Goal: Use online tool/utility: Utilize a website feature to perform a specific function

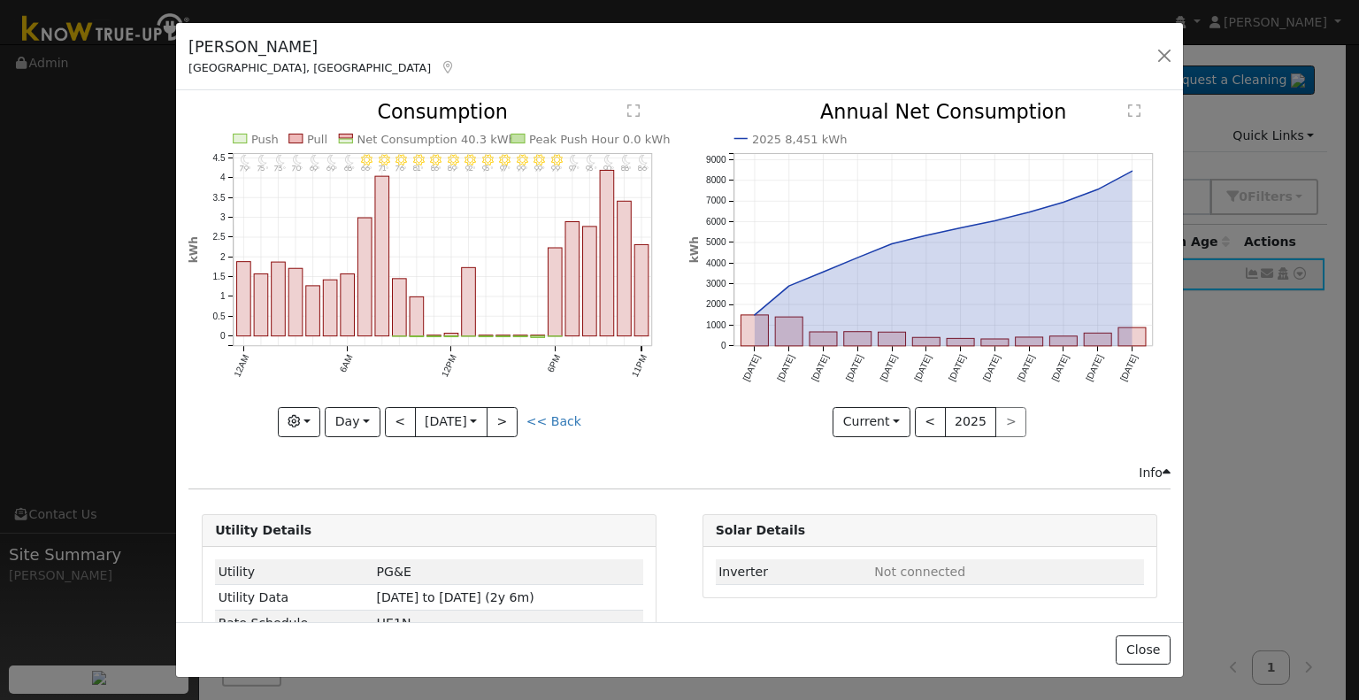
click at [400, 418] on button "<" at bounding box center [400, 422] width 31 height 30
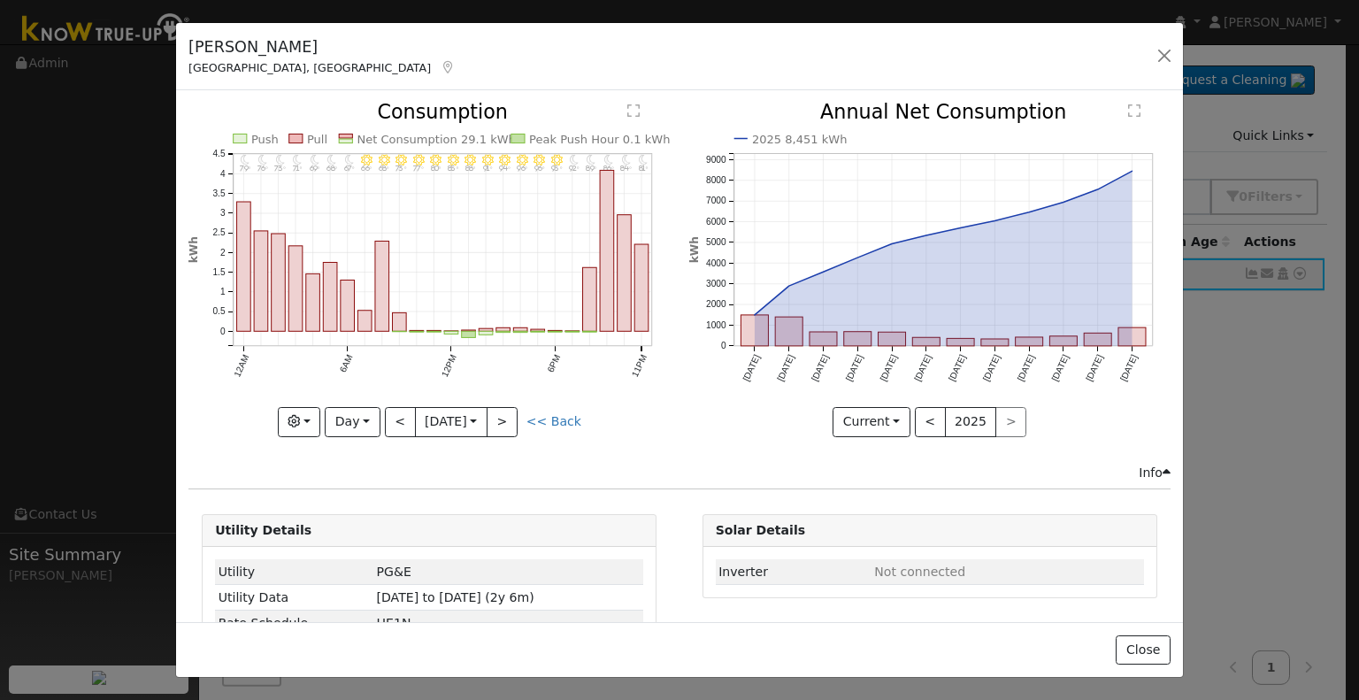
click at [400, 422] on button "<" at bounding box center [400, 422] width 31 height 30
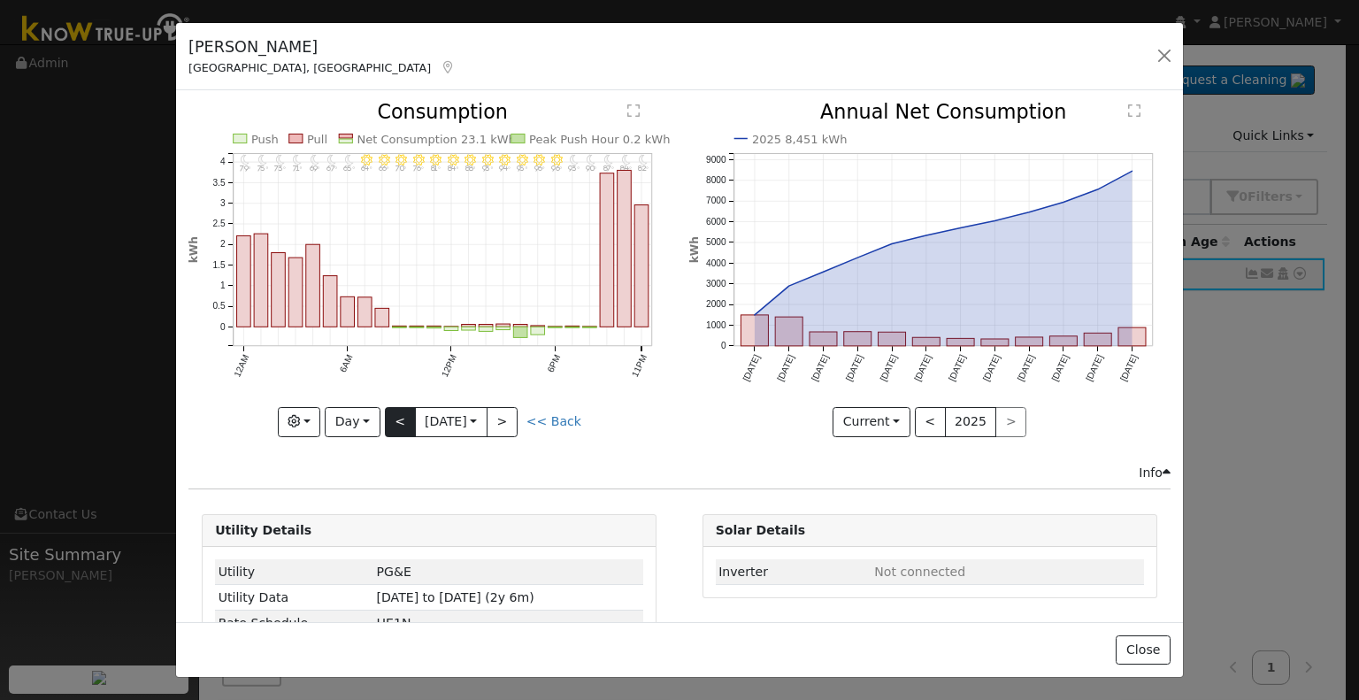
click at [401, 421] on button "<" at bounding box center [400, 422] width 31 height 30
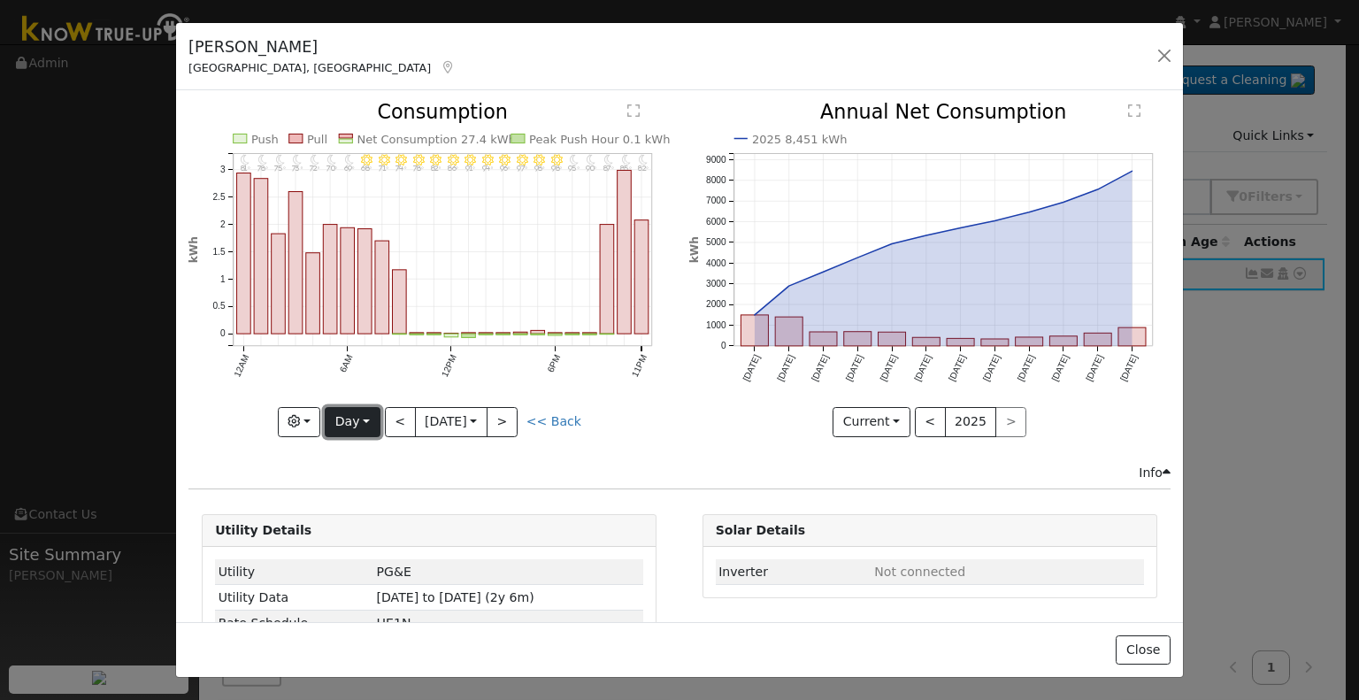
click at [343, 418] on button "Day" at bounding box center [352, 422] width 55 height 30
click at [341, 528] on link "Year" at bounding box center [387, 531] width 123 height 25
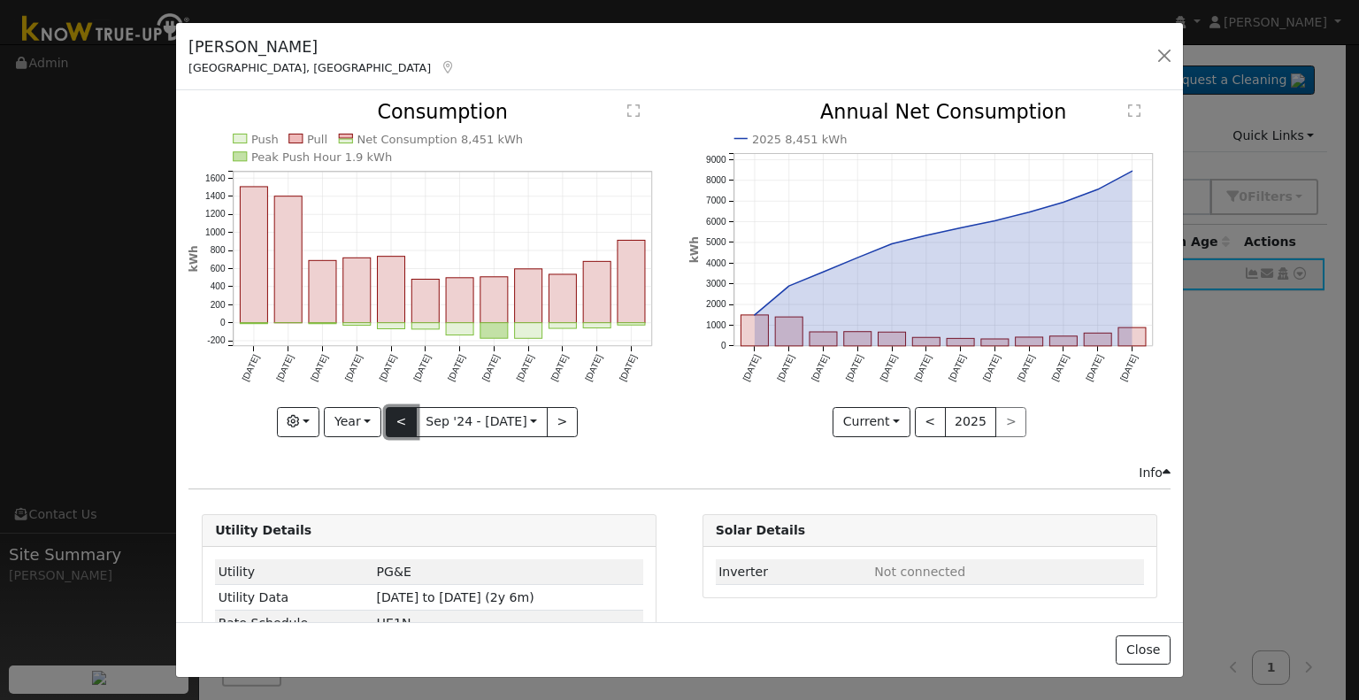
click at [400, 423] on button "<" at bounding box center [401, 422] width 31 height 30
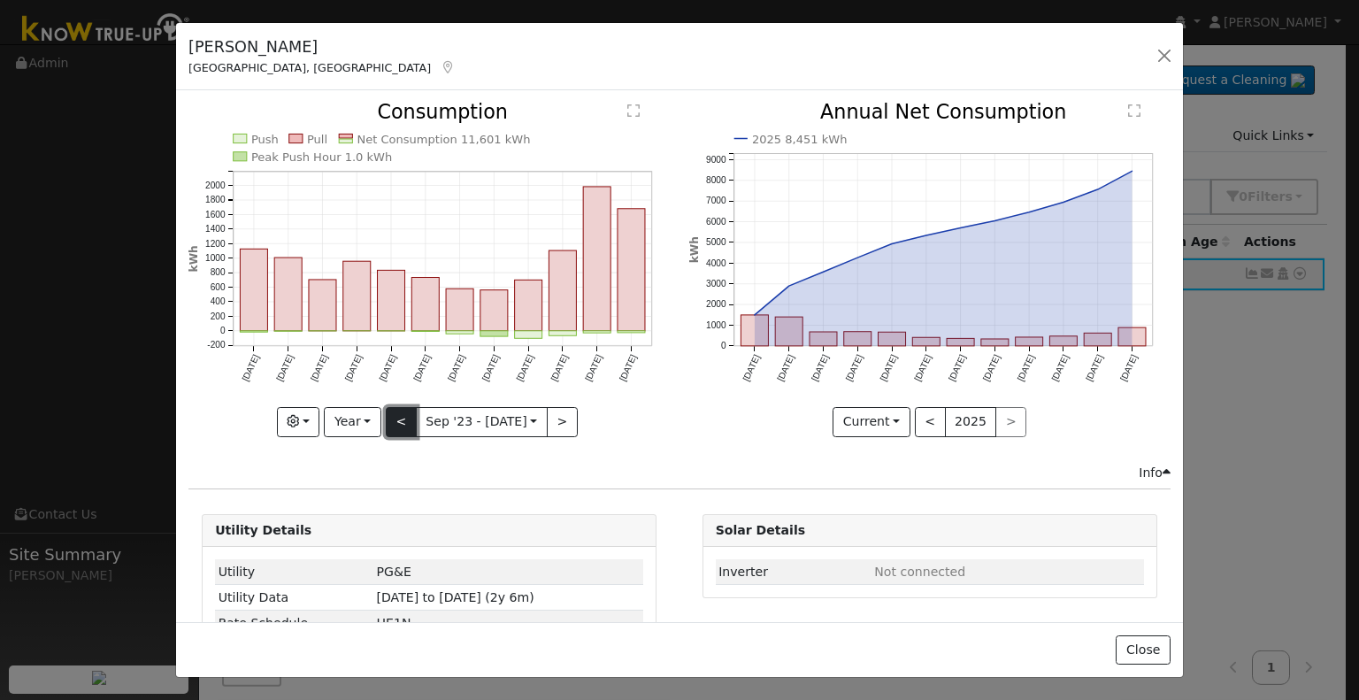
click at [401, 429] on button "<" at bounding box center [401, 422] width 31 height 30
type input "[DATE]"
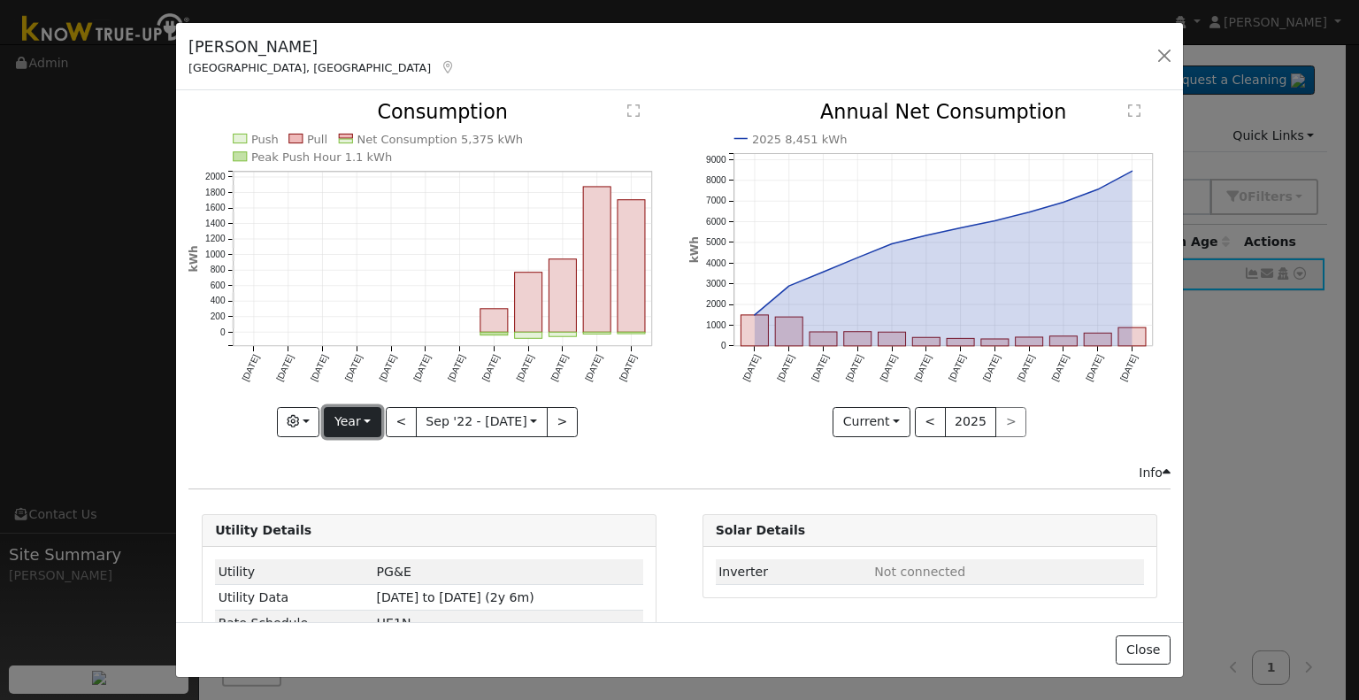
click at [362, 414] on button "Year" at bounding box center [352, 422] width 57 height 30
click at [1155, 56] on button "button" at bounding box center [1164, 55] width 25 height 25
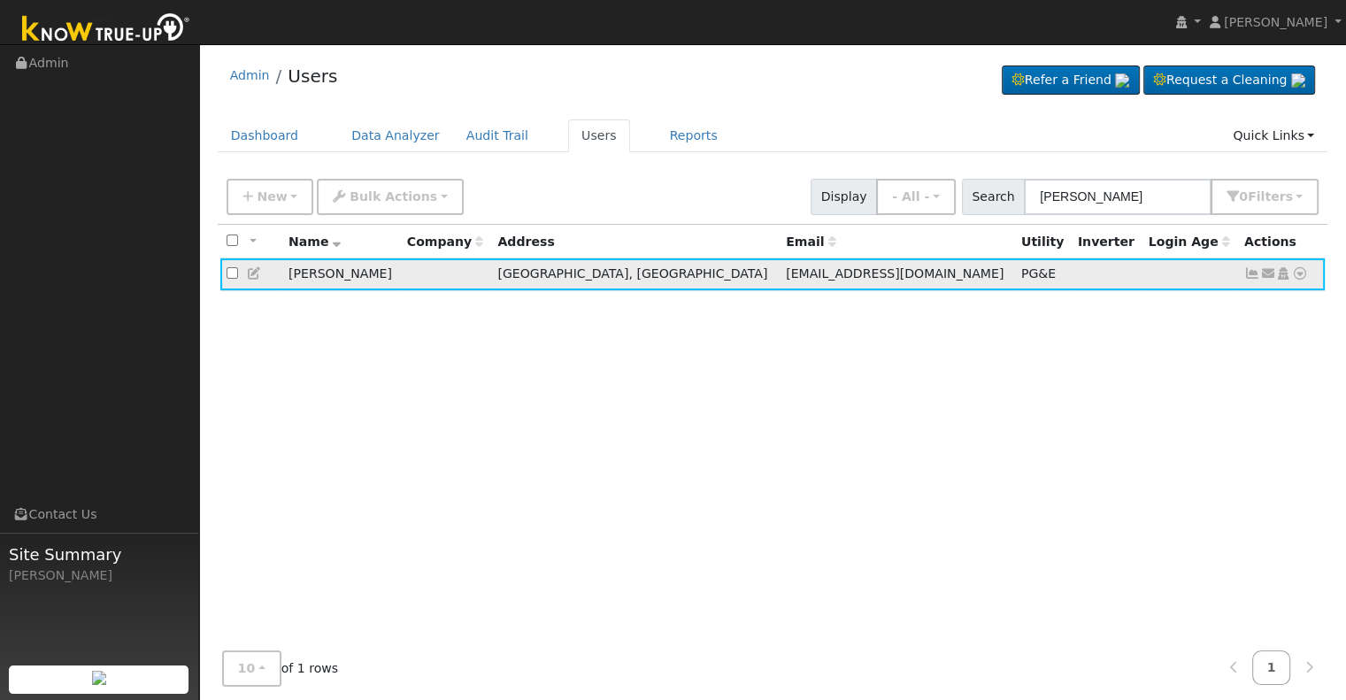
click at [1252, 273] on icon at bounding box center [1252, 273] width 16 height 12
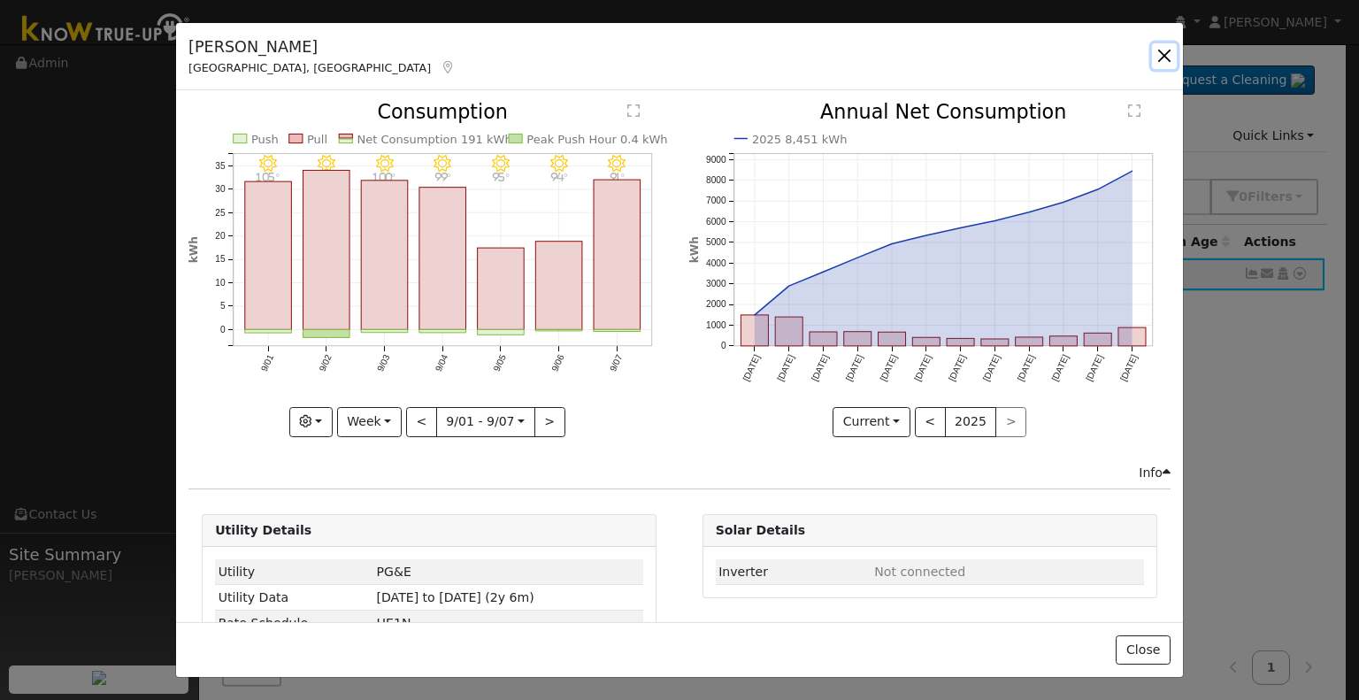
click at [1165, 50] on button "button" at bounding box center [1164, 55] width 25 height 25
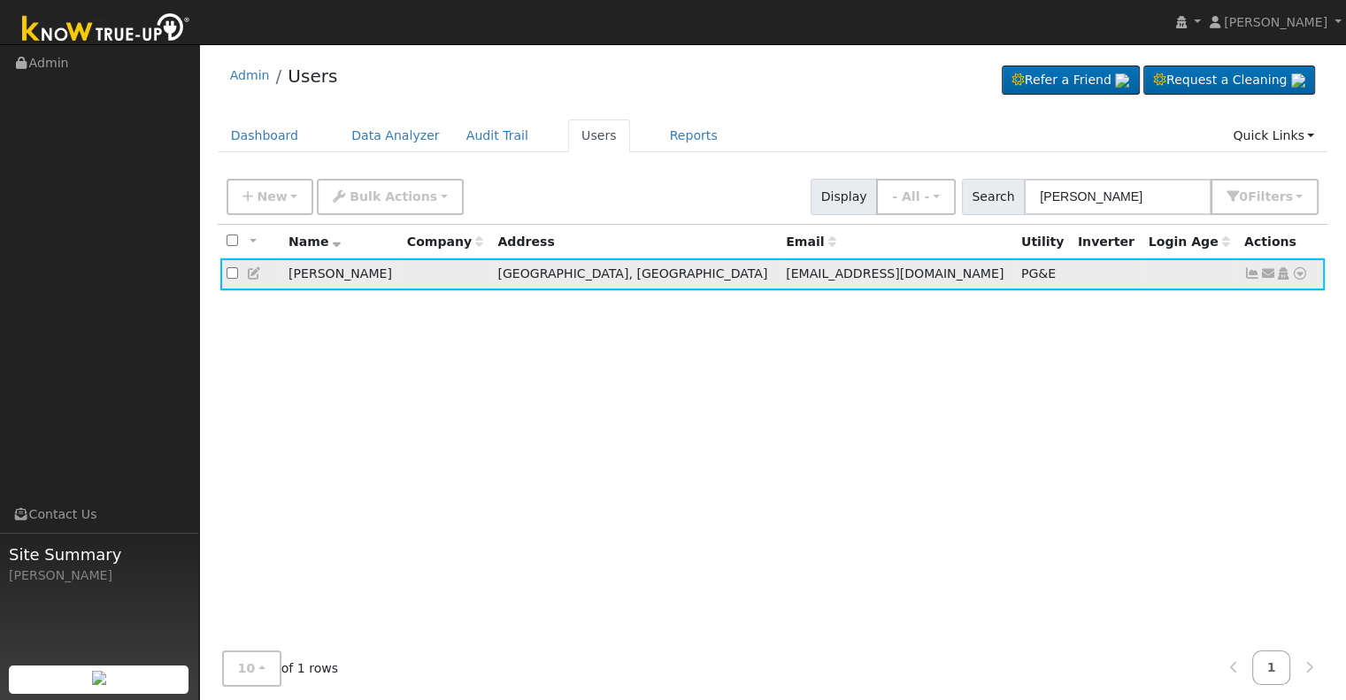
click at [250, 272] on icon at bounding box center [255, 273] width 16 height 12
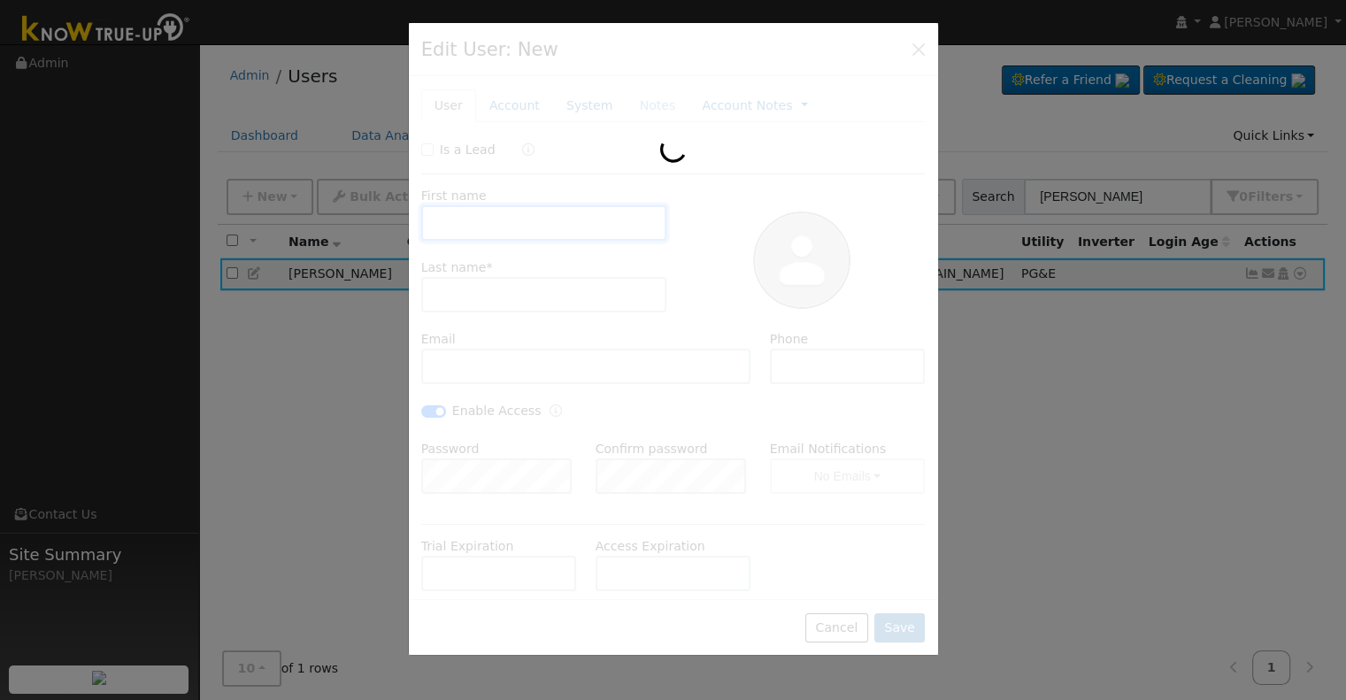
type input "[DATE]"
type input "[PERSON_NAME]"
type input "Crooks"
type input "[EMAIL_ADDRESS][DOMAIN_NAME]"
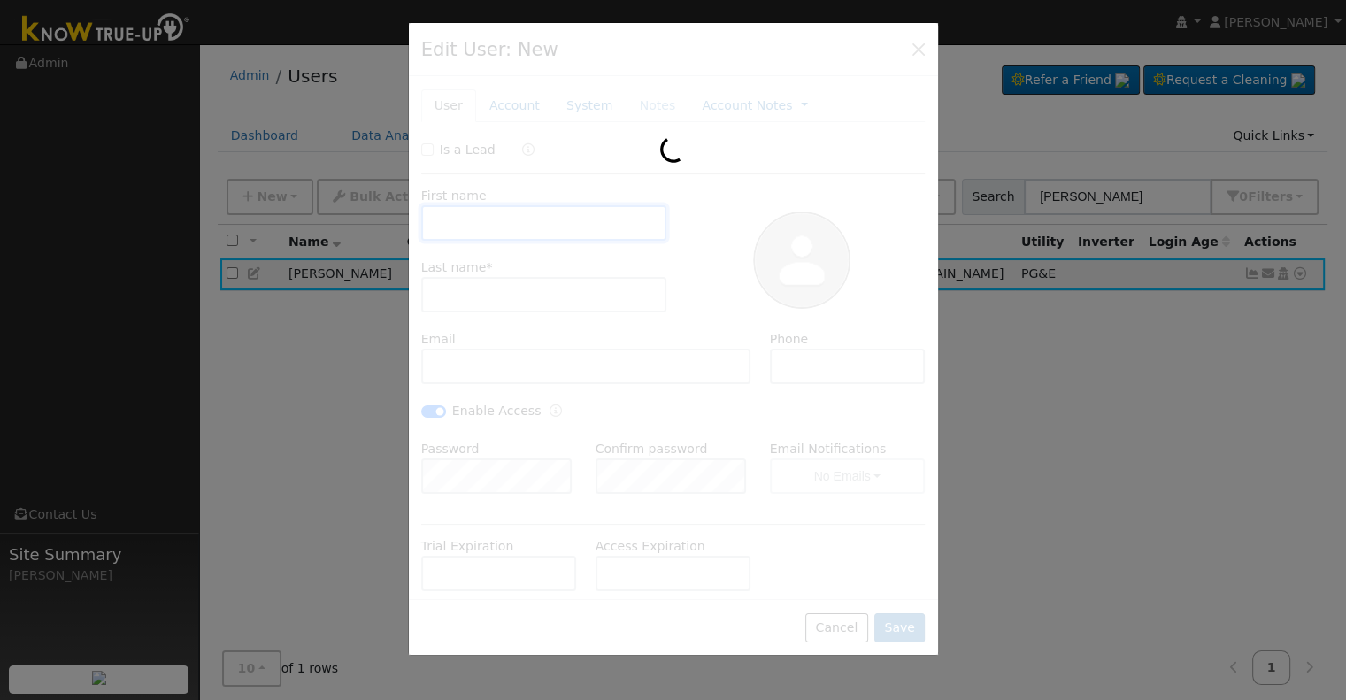
type input "[PHONE_NUMBER]"
checkbox input "true"
type input "Pacific Gas & Electric"
type input "Tesla"
type input "8.6"
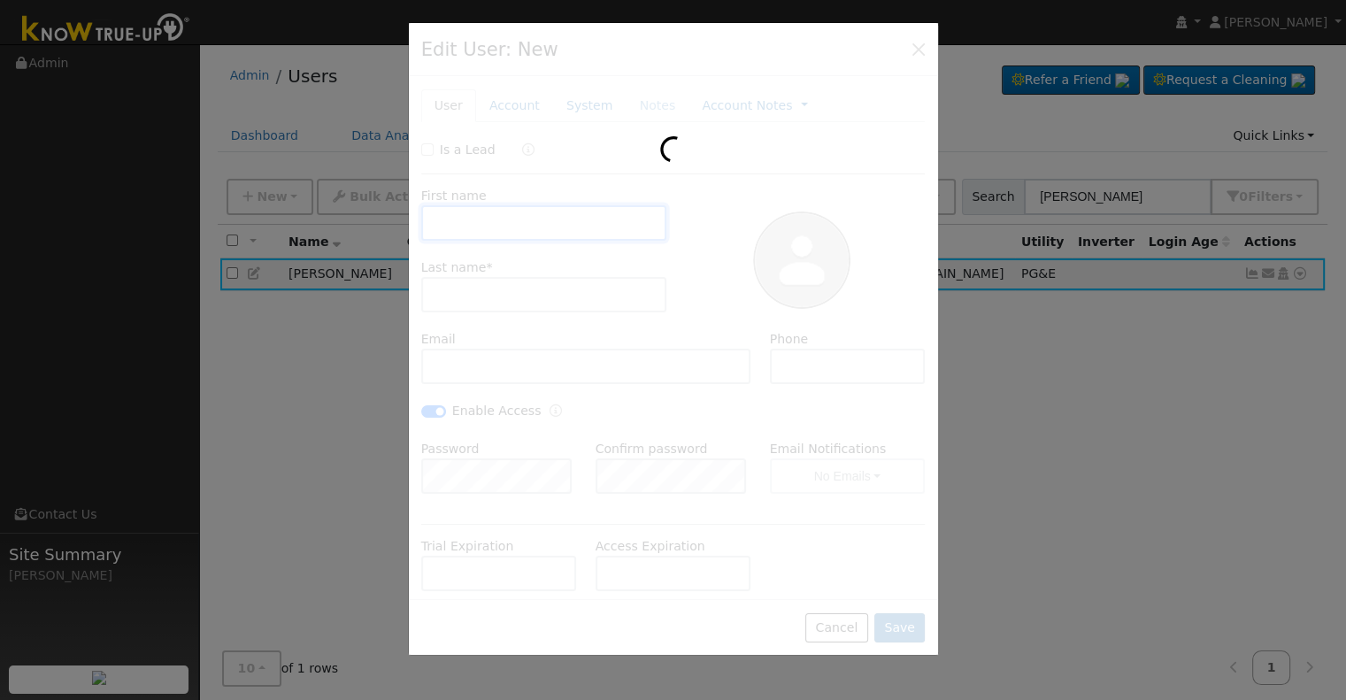
type input "13.5"
type input "E-TOU-C"
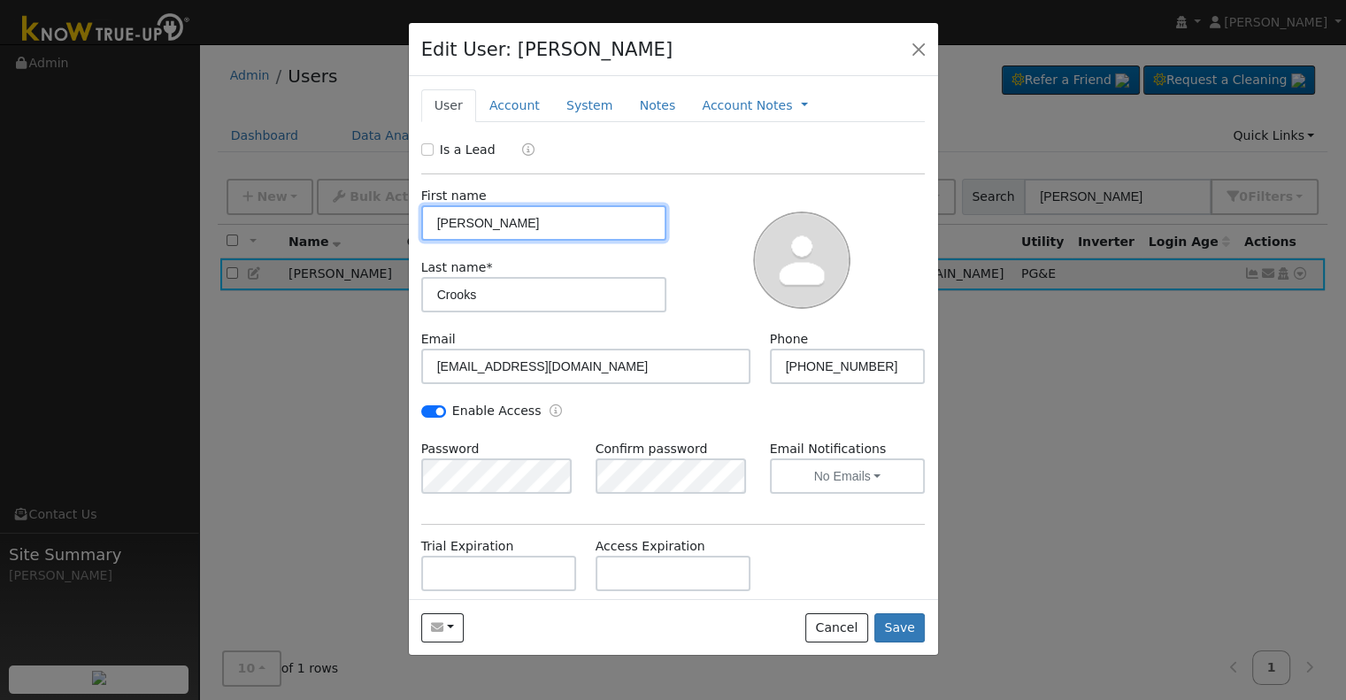
type input "PG&E"
click at [583, 107] on link "System" at bounding box center [589, 105] width 73 height 33
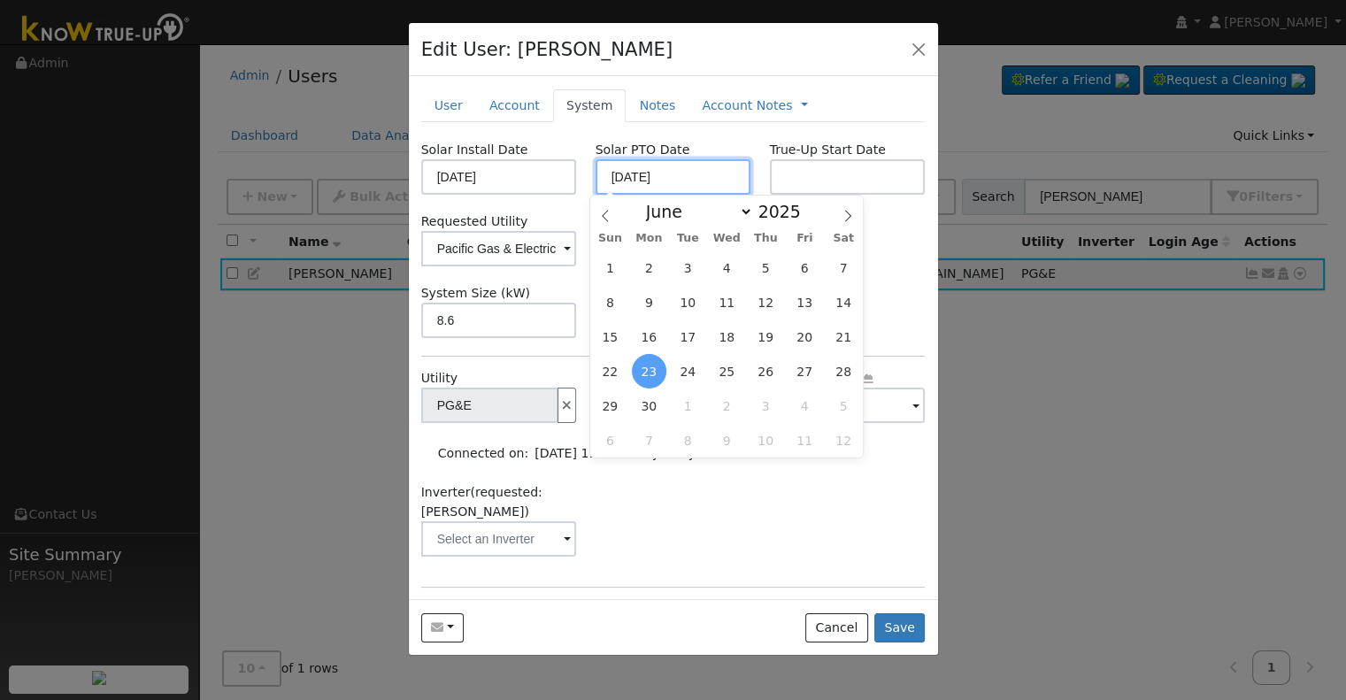
drag, startPoint x: 690, startPoint y: 180, endPoint x: 577, endPoint y: 183, distance: 113.3
click at [577, 181] on div "Solar Install Date [DATE] Solar PTO Date [DATE] True-Up Start Date" at bounding box center [672, 168] width 523 height 54
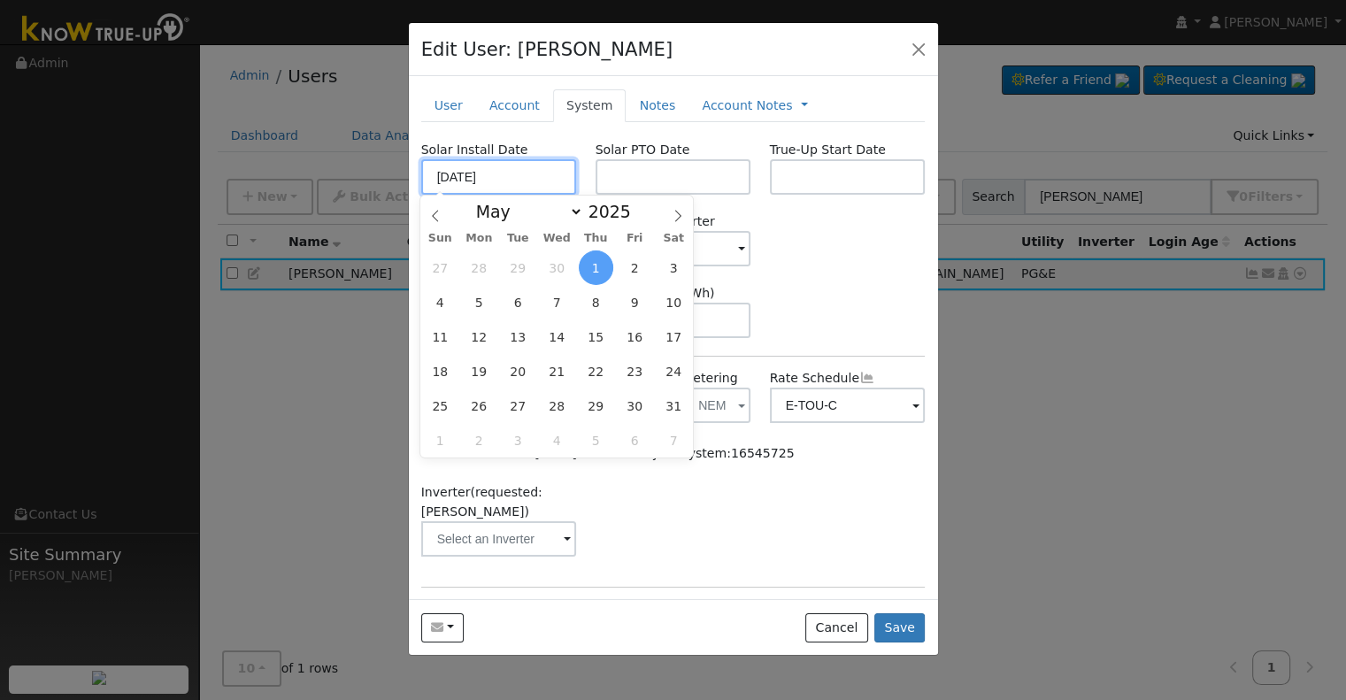
drag, startPoint x: 503, startPoint y: 178, endPoint x: 418, endPoint y: 185, distance: 84.3
click at [418, 184] on div "Solar Install Date [DATE]" at bounding box center [498, 168] width 174 height 54
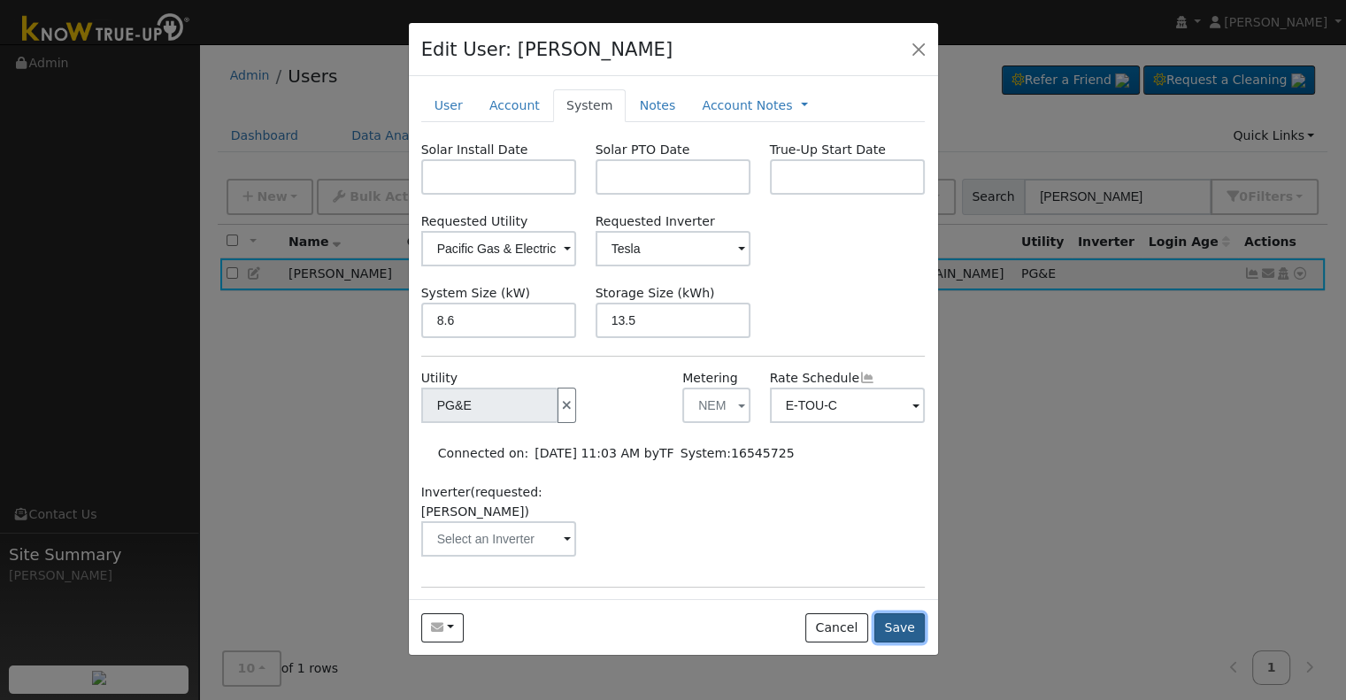
click at [909, 624] on button "Save" at bounding box center [899, 628] width 51 height 30
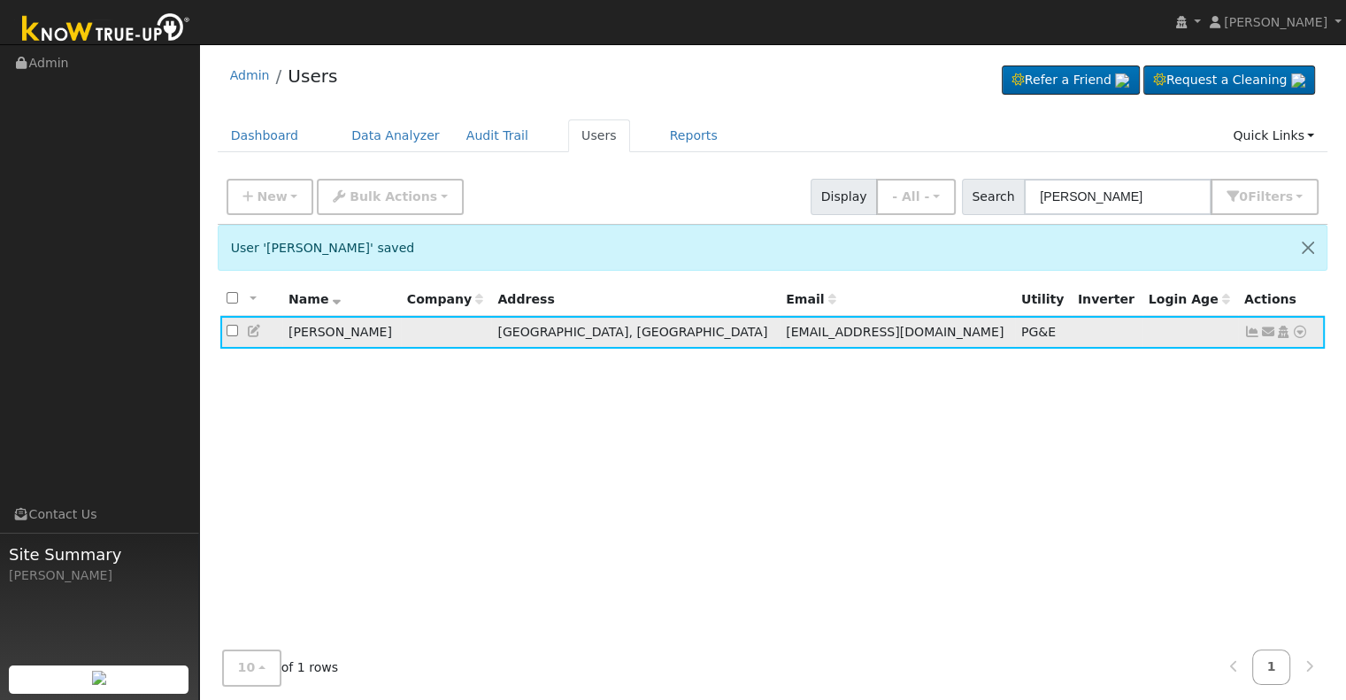
click at [1297, 335] on icon at bounding box center [1300, 332] width 16 height 12
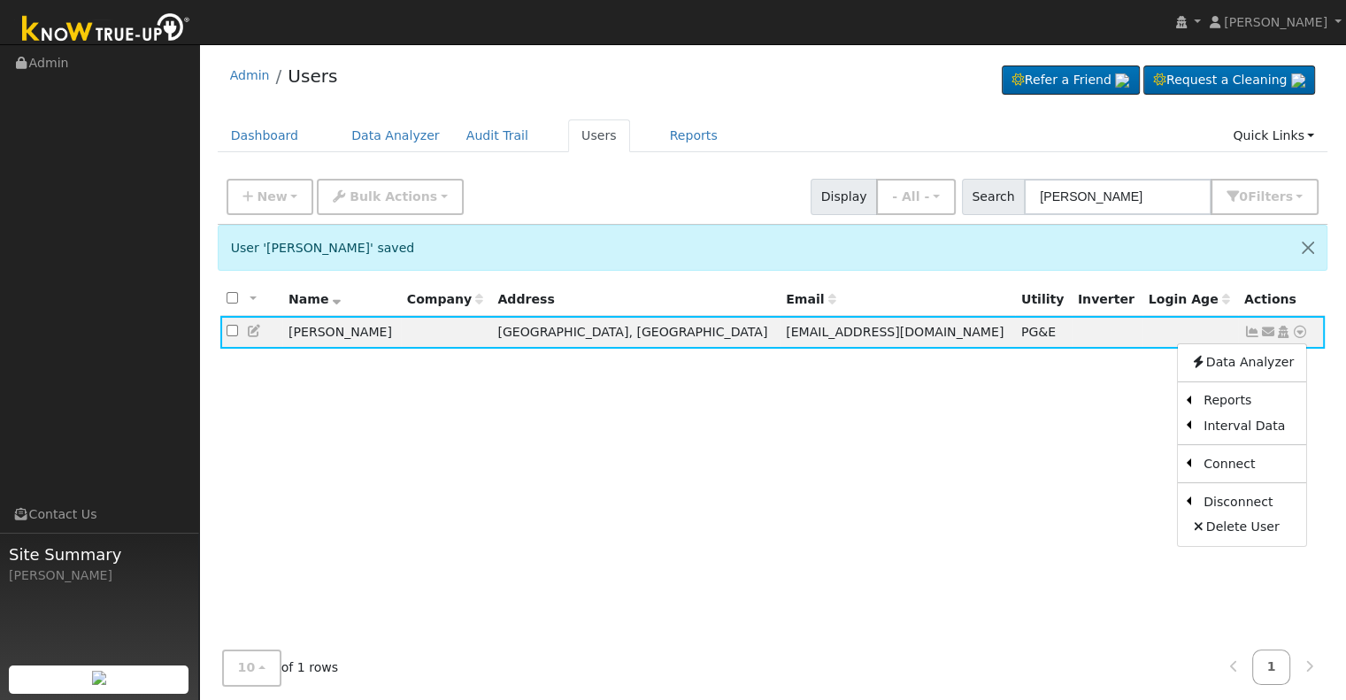
click at [1276, 360] on link "Data Analyzer" at bounding box center [1242, 362] width 128 height 25
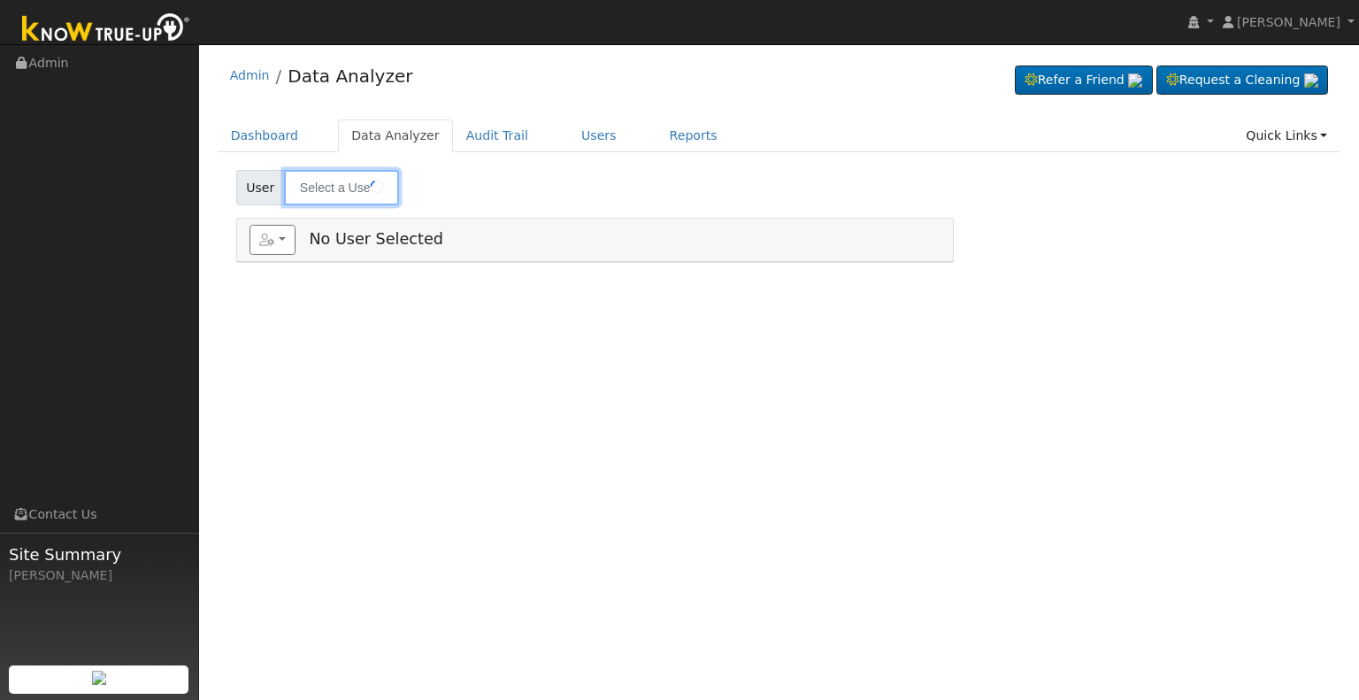
type input "[PERSON_NAME]"
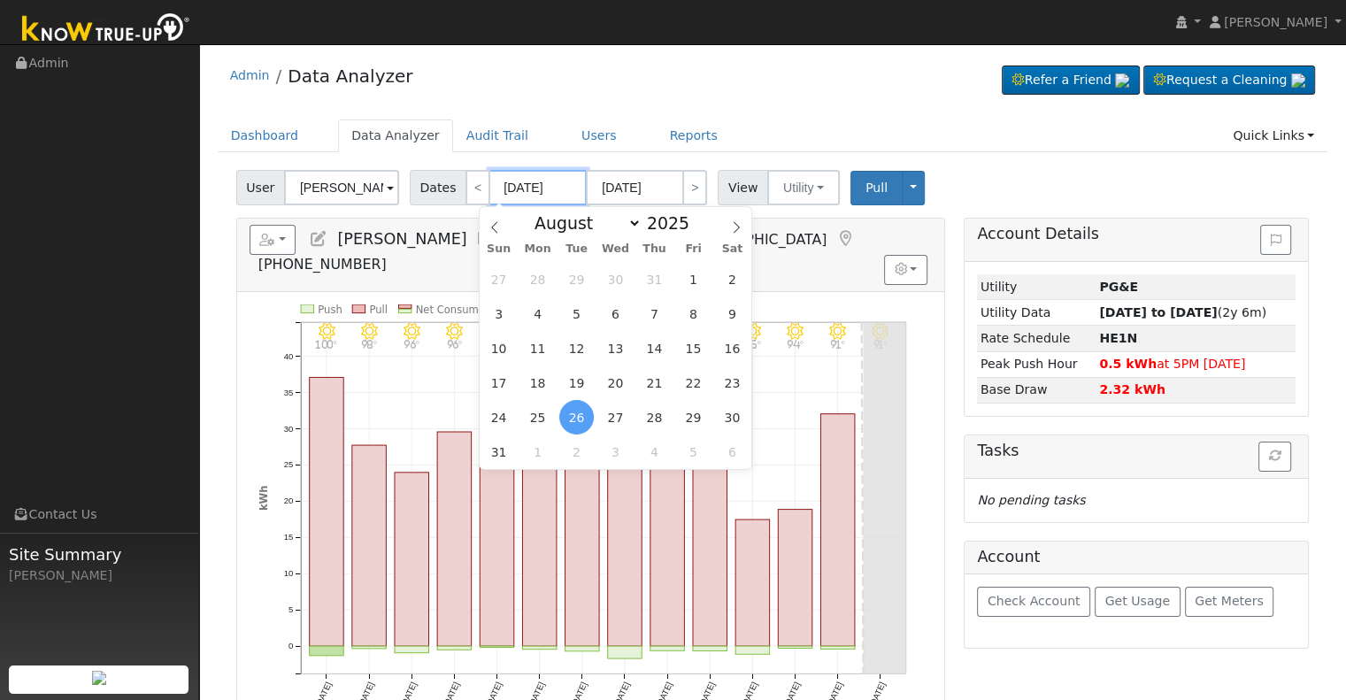
click at [555, 190] on input "08/26/2025" at bounding box center [537, 187] width 97 height 35
type input "09/08/0202"
type input "08/26/202"
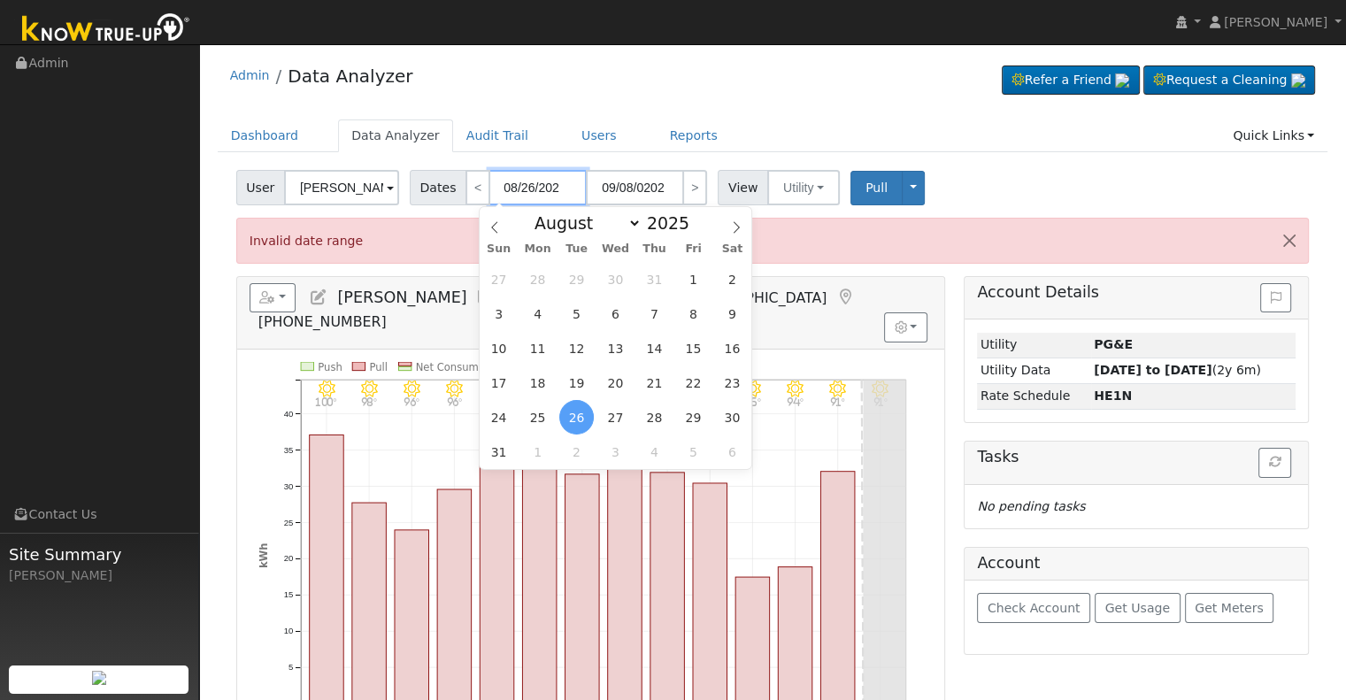
type input "09/08/2024"
type input "08/26/2024"
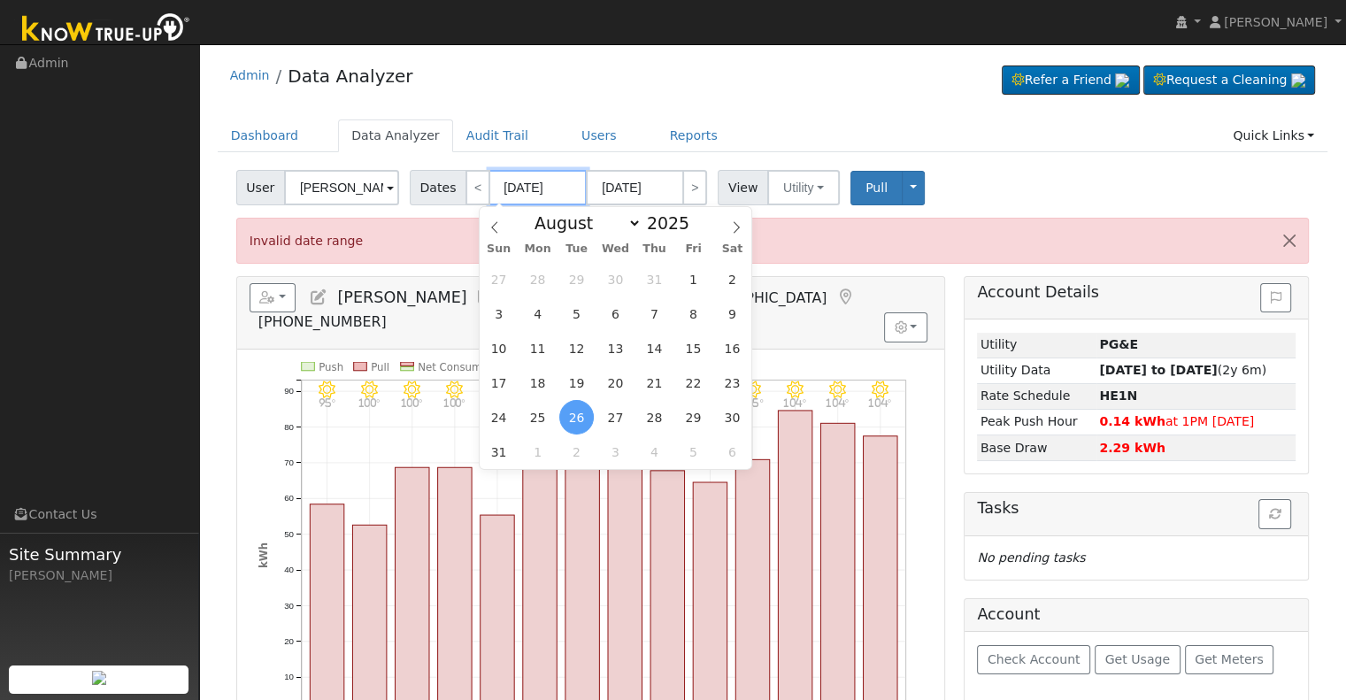
click at [503, 189] on input "08/26/2024" at bounding box center [537, 187] width 97 height 35
type input "0/26/2024"
type input "01/26/2024"
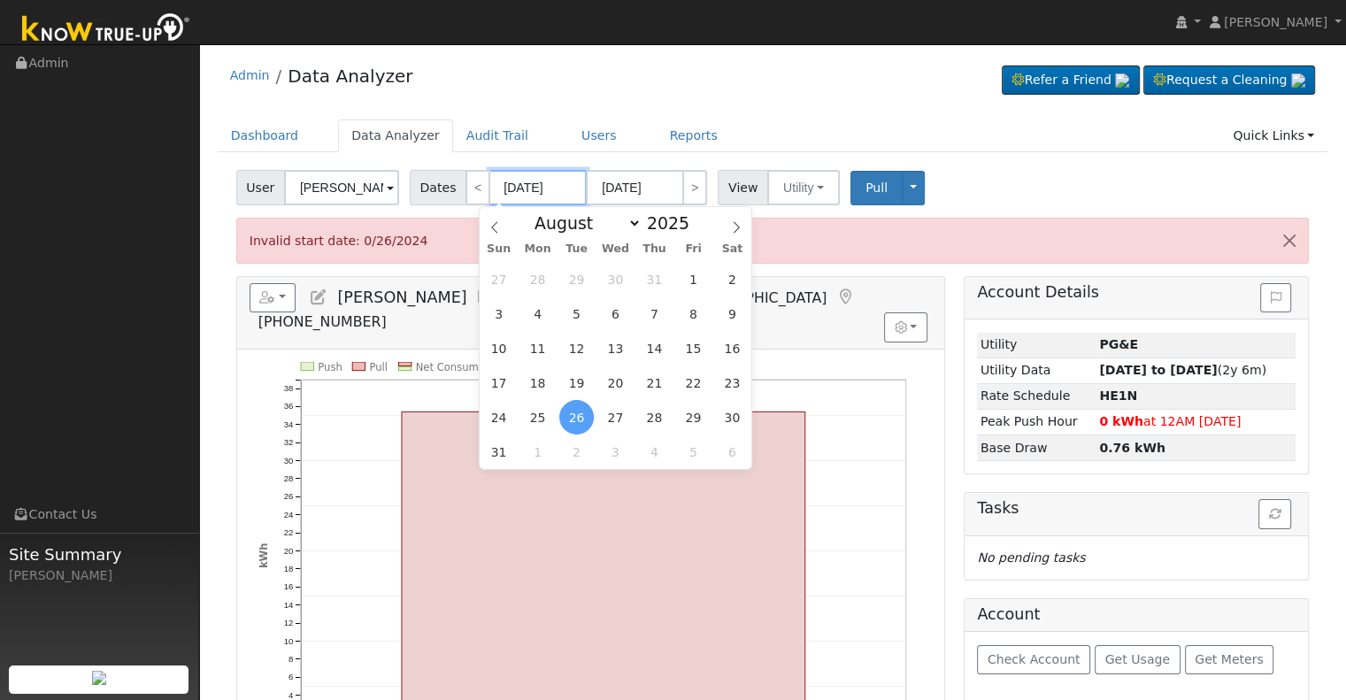
type input "01/26/2024"
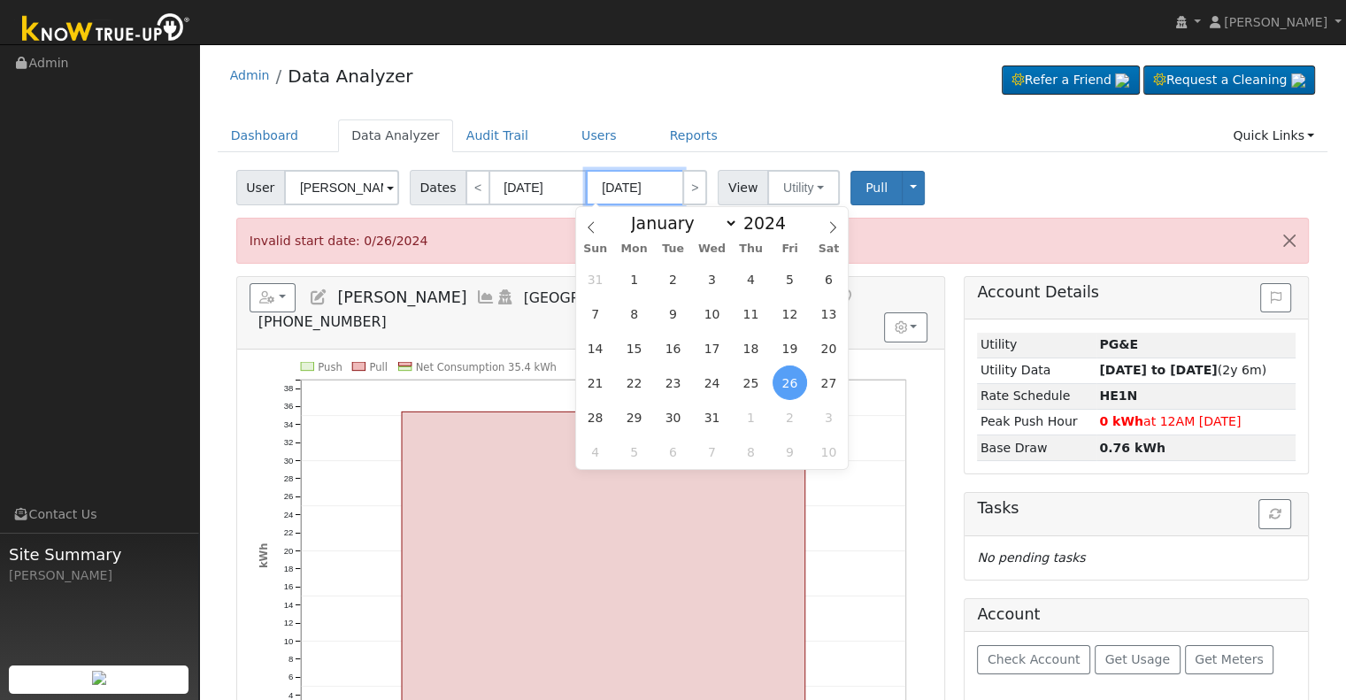
click at [605, 182] on input "01/26/2024" at bounding box center [634, 187] width 97 height 35
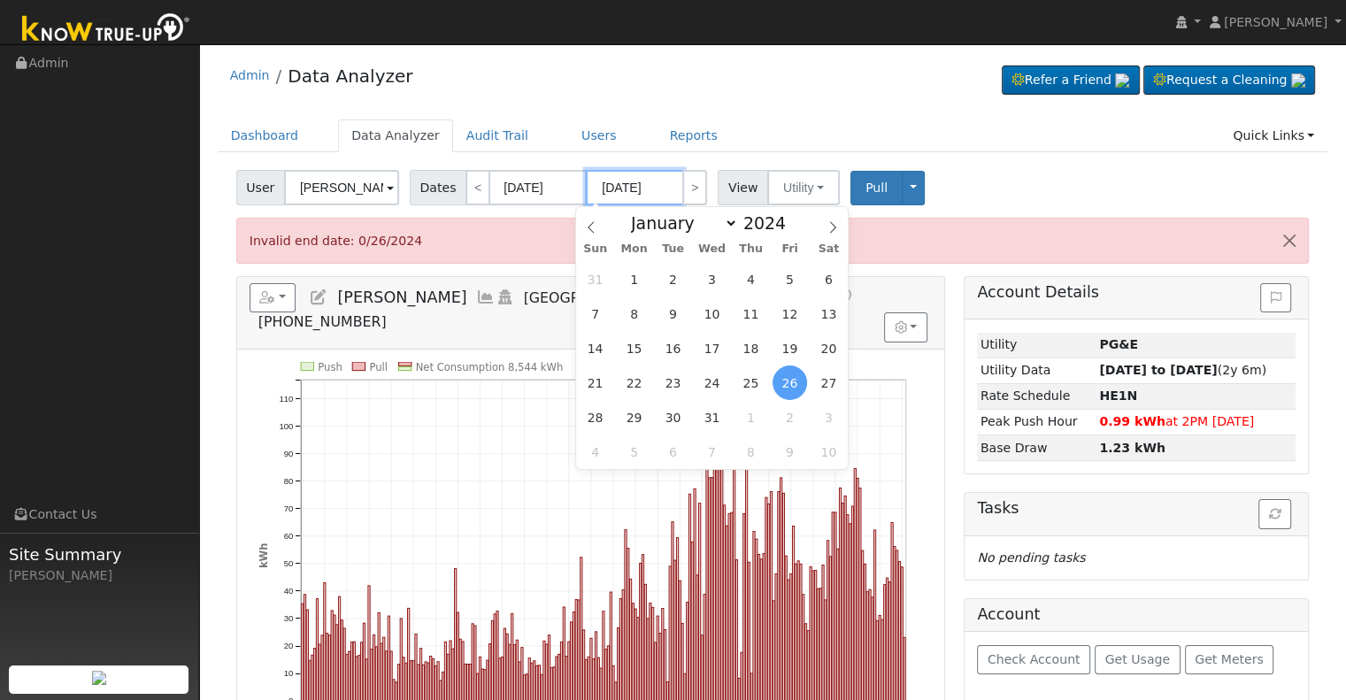
click at [621, 180] on input "09/26/2024" at bounding box center [634, 187] width 97 height 35
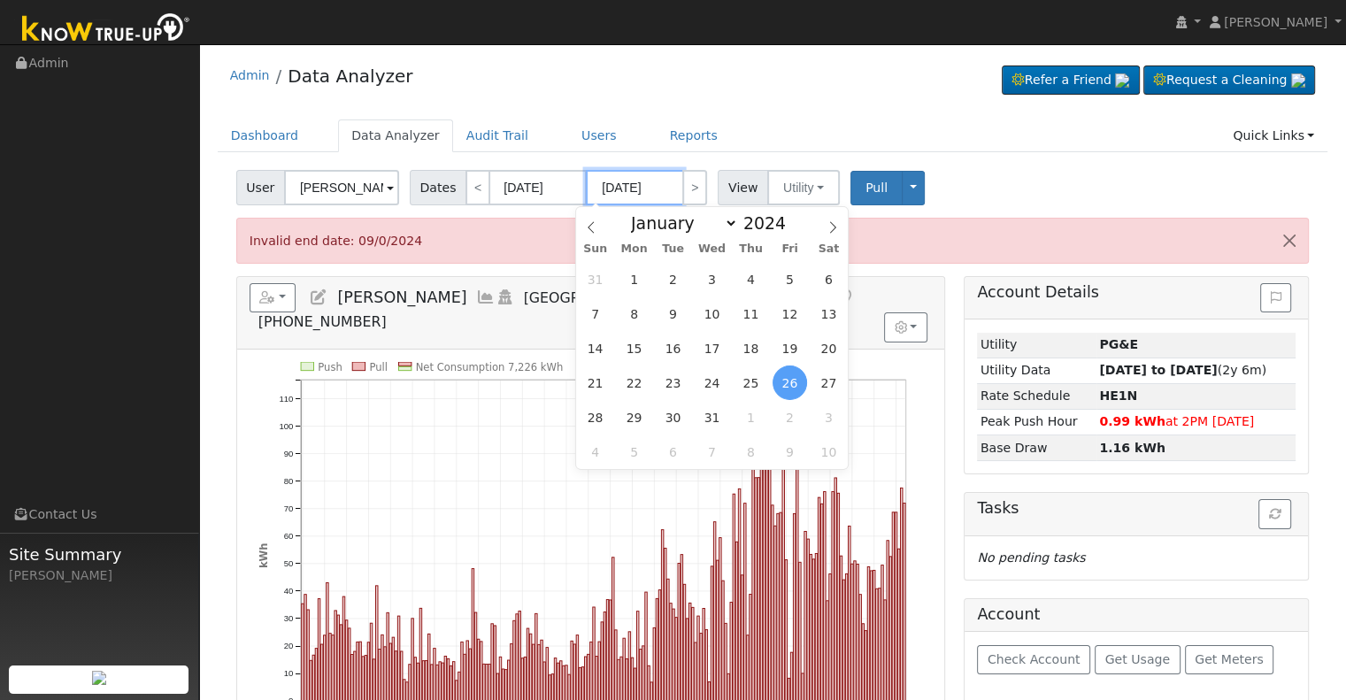
click at [651, 185] on input "09/01/2024" at bounding box center [634, 187] width 97 height 35
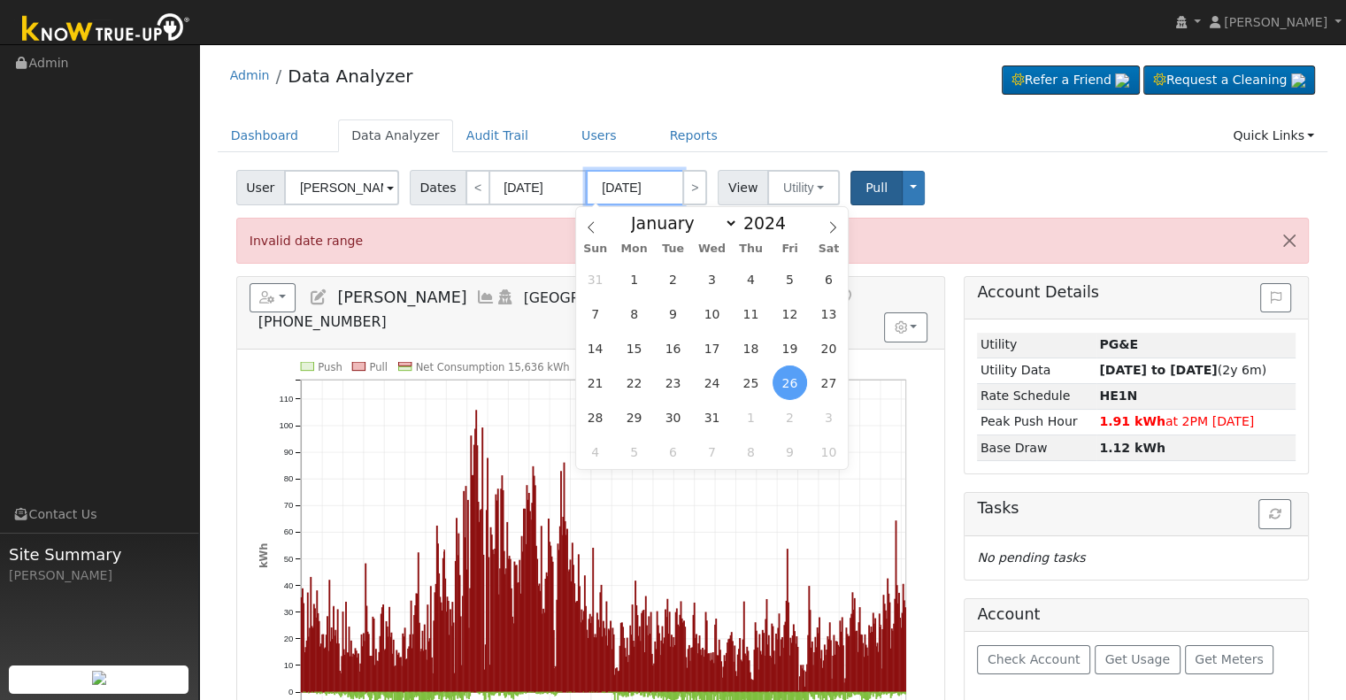
type input "09/01/2025"
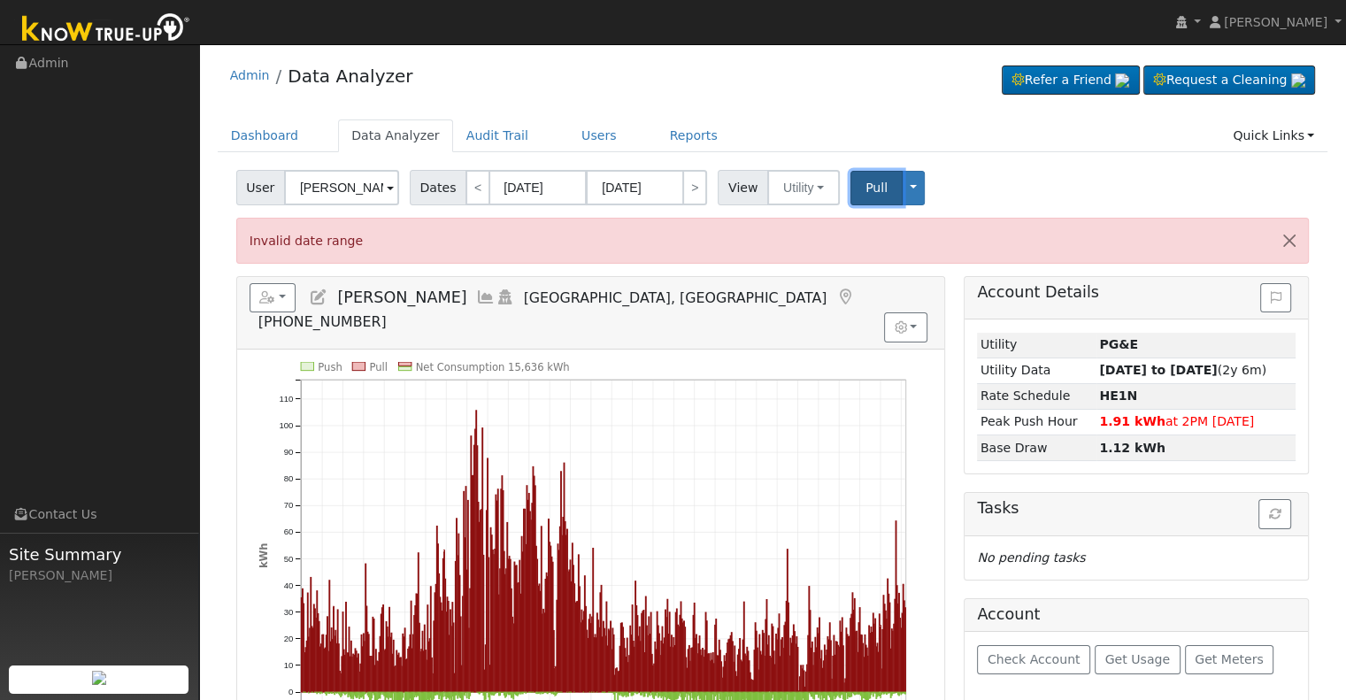
click at [865, 186] on span "Pull" at bounding box center [876, 187] width 22 height 14
click at [859, 185] on div "Toggle Dropdown View Delete This Data Delete ALL Data Disconnect Utility" at bounding box center [887, 188] width 75 height 35
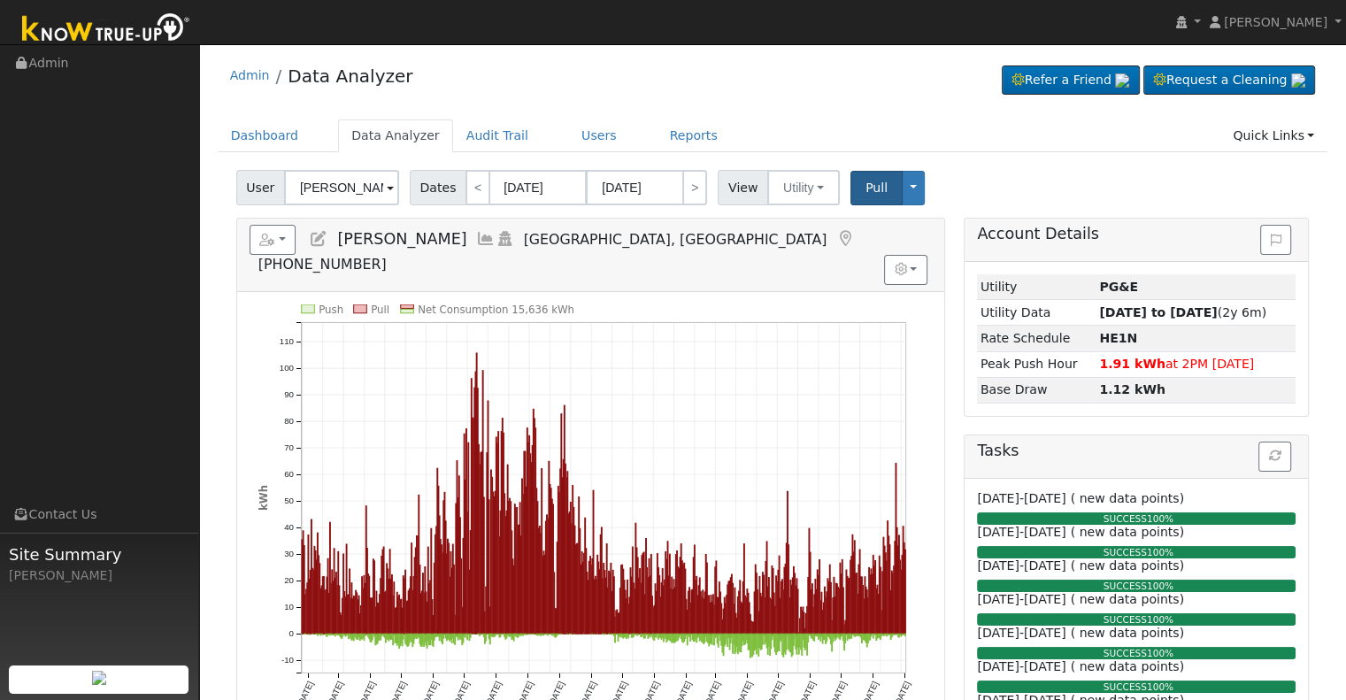
click at [476, 238] on icon at bounding box center [485, 239] width 19 height 16
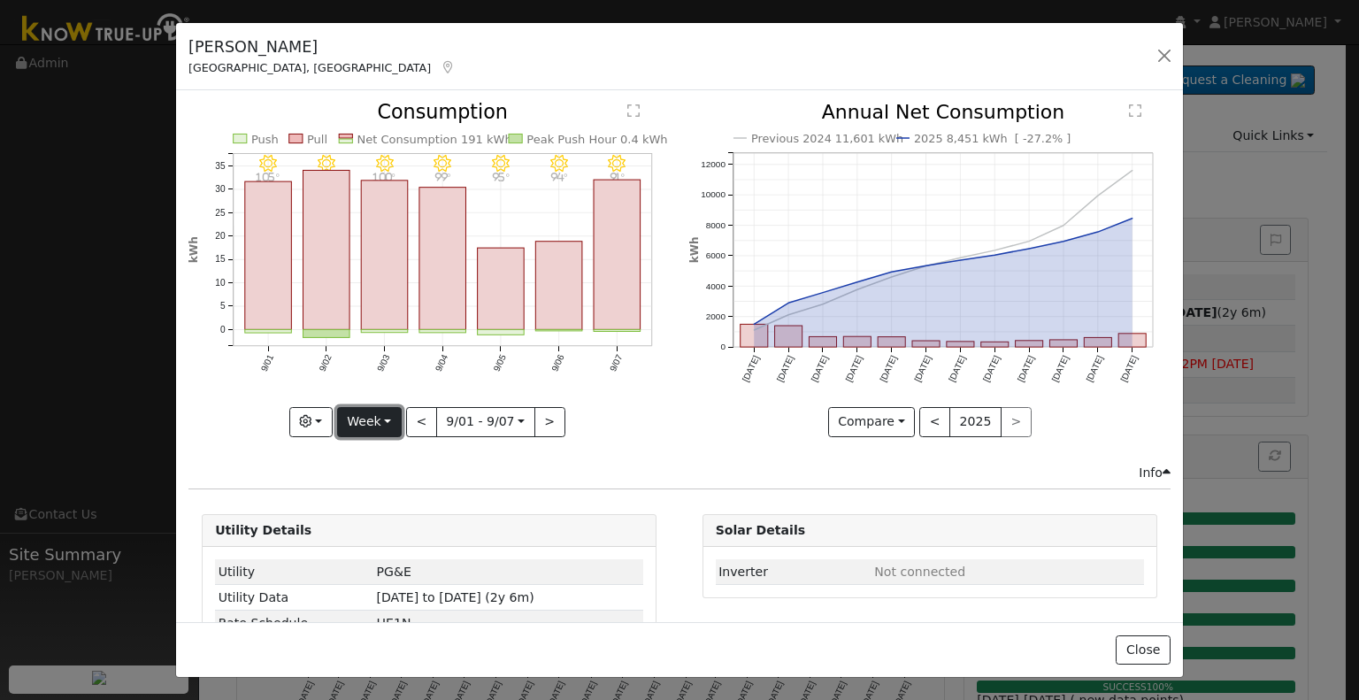
click at [383, 419] on button "Week" at bounding box center [369, 422] width 65 height 30
click at [372, 524] on link "Year" at bounding box center [399, 531] width 123 height 25
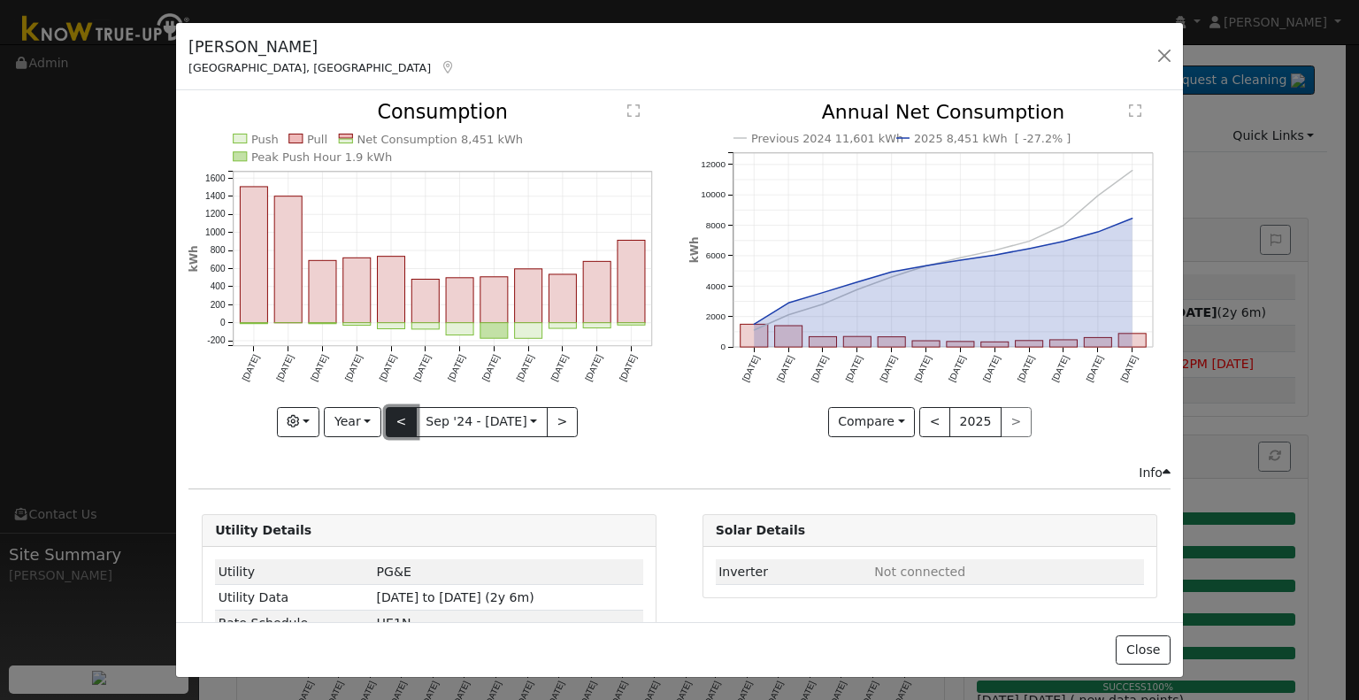
click at [403, 418] on button "<" at bounding box center [401, 422] width 31 height 30
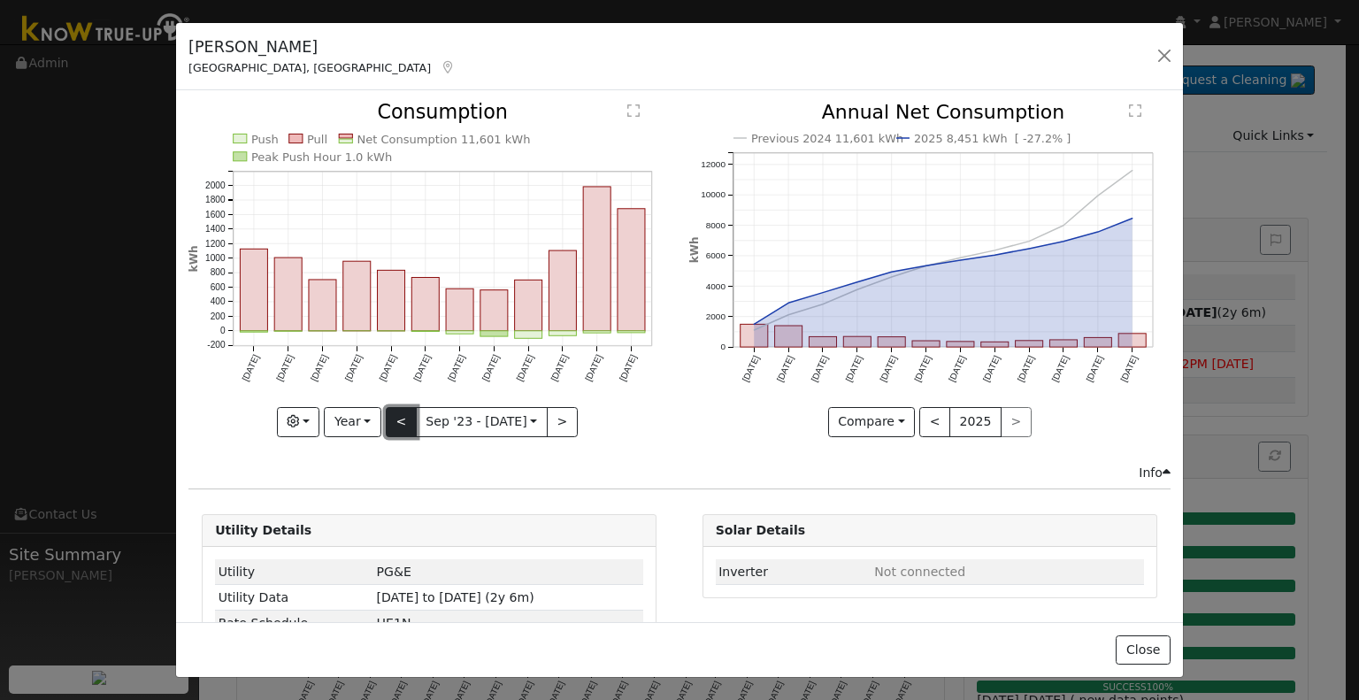
click at [402, 417] on button "<" at bounding box center [401, 422] width 31 height 30
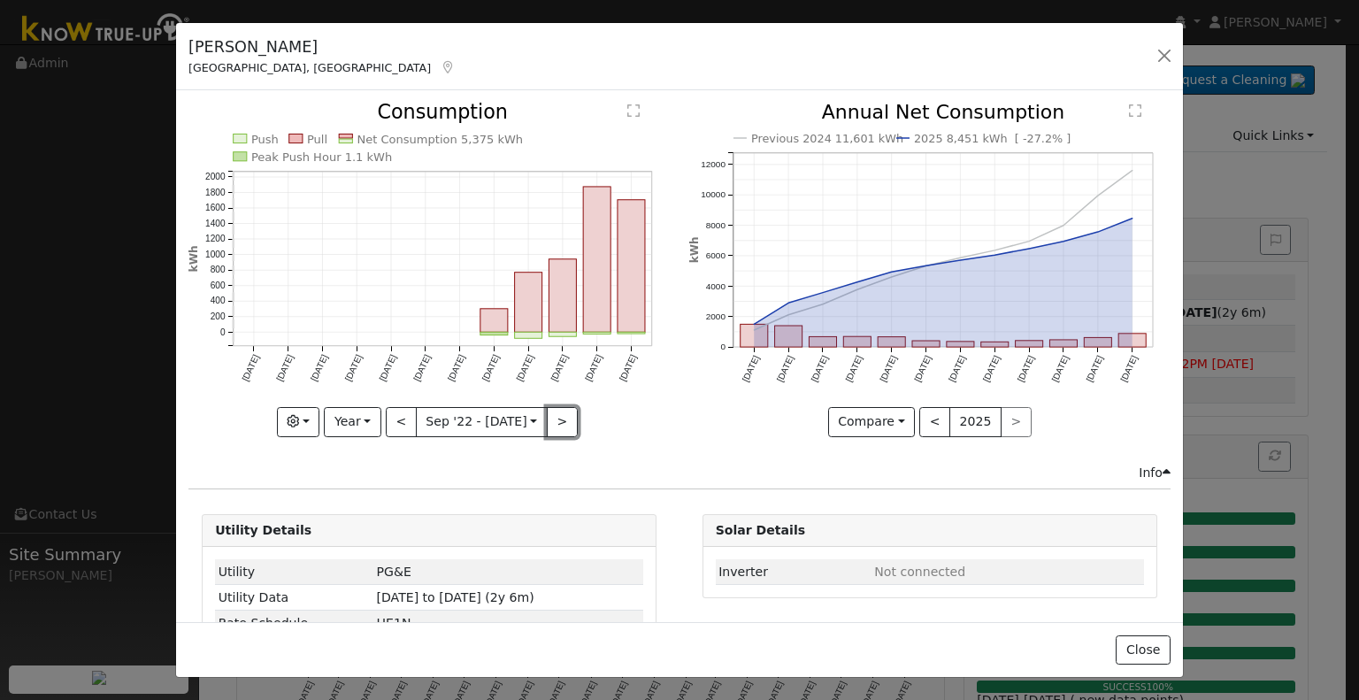
click at [549, 410] on button ">" at bounding box center [562, 422] width 31 height 30
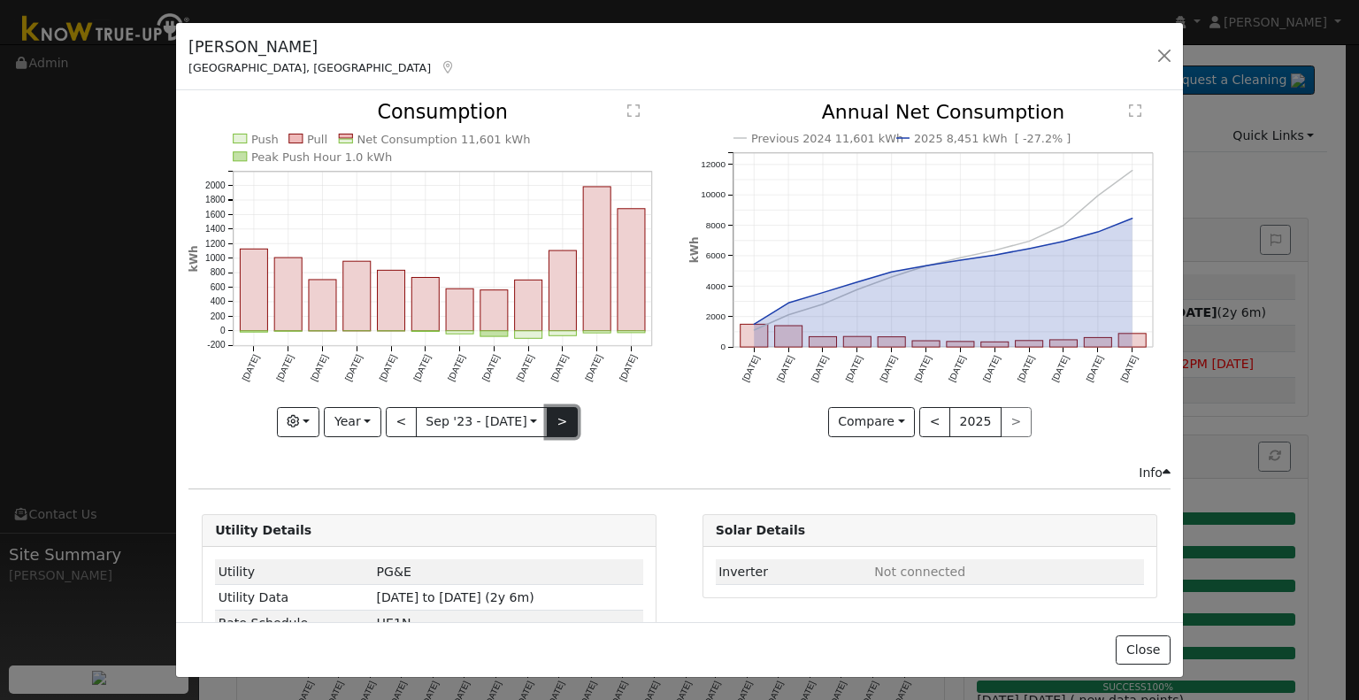
click at [549, 408] on button ">" at bounding box center [562, 422] width 31 height 30
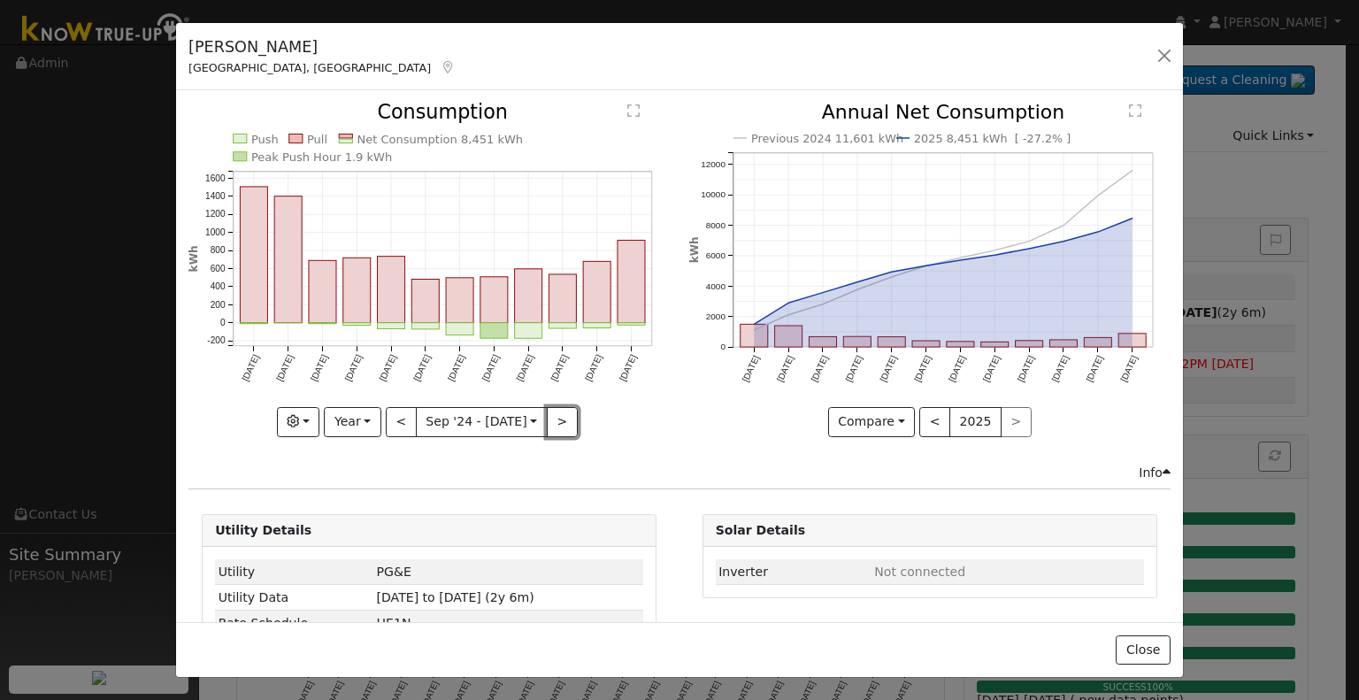
click at [549, 418] on button ">" at bounding box center [562, 422] width 31 height 30
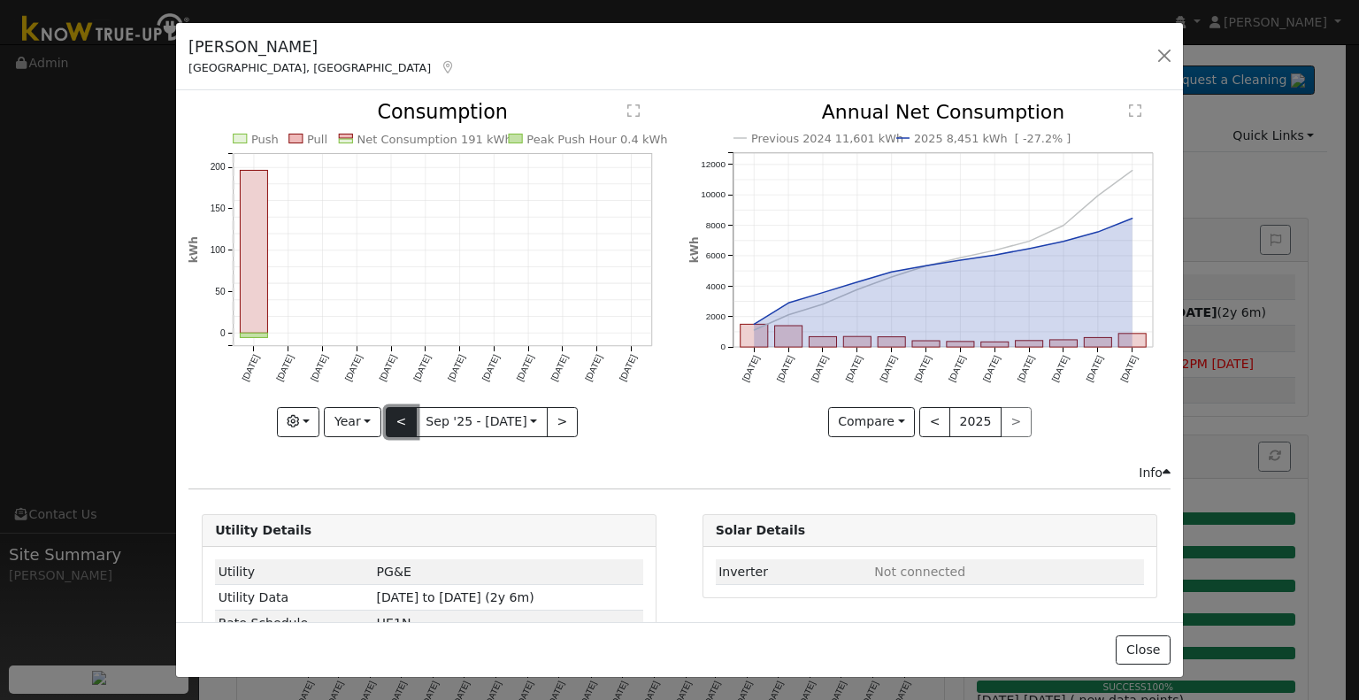
click at [400, 407] on button "<" at bounding box center [401, 422] width 31 height 30
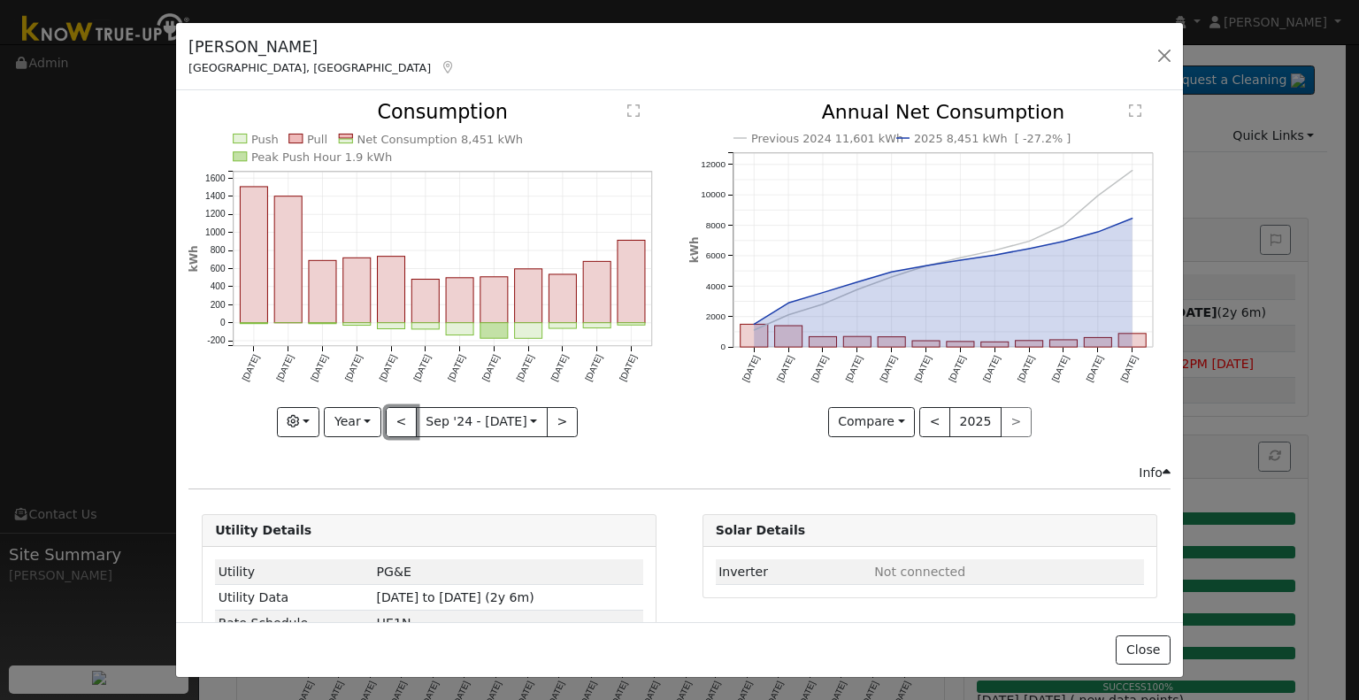
click at [398, 420] on button "<" at bounding box center [401, 422] width 31 height 30
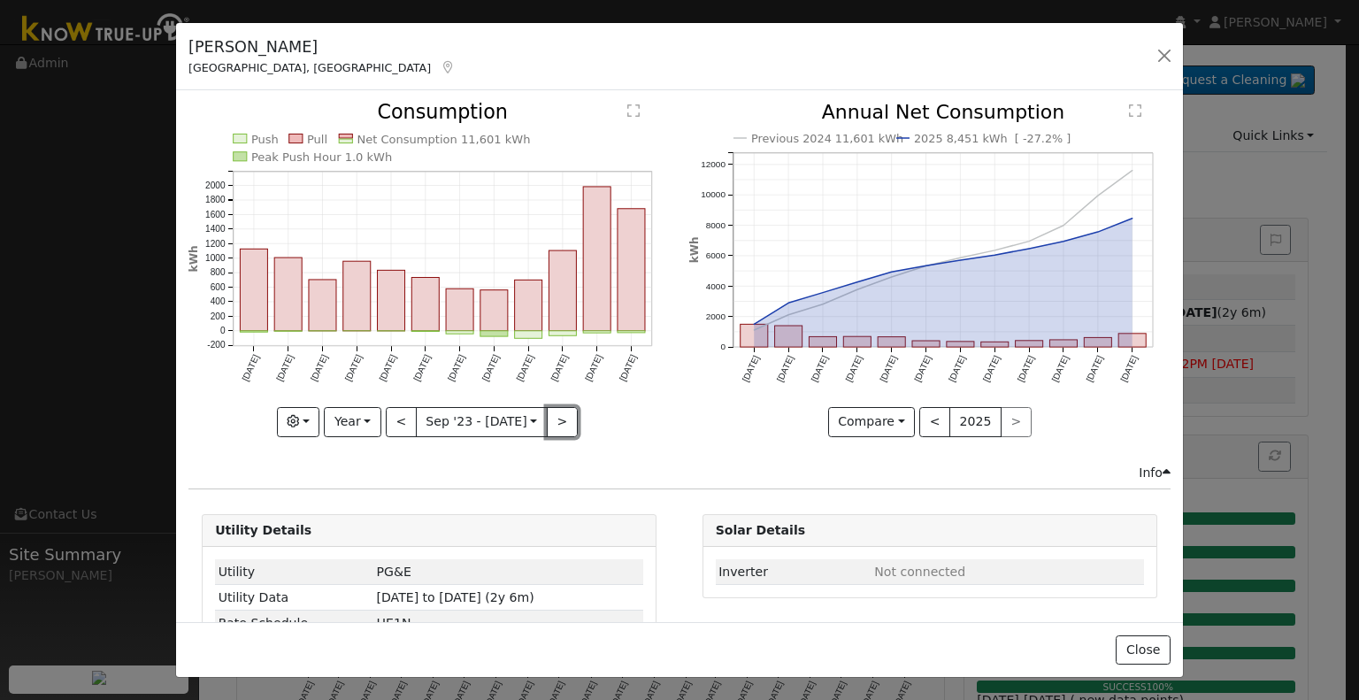
click at [554, 418] on button ">" at bounding box center [562, 422] width 31 height 30
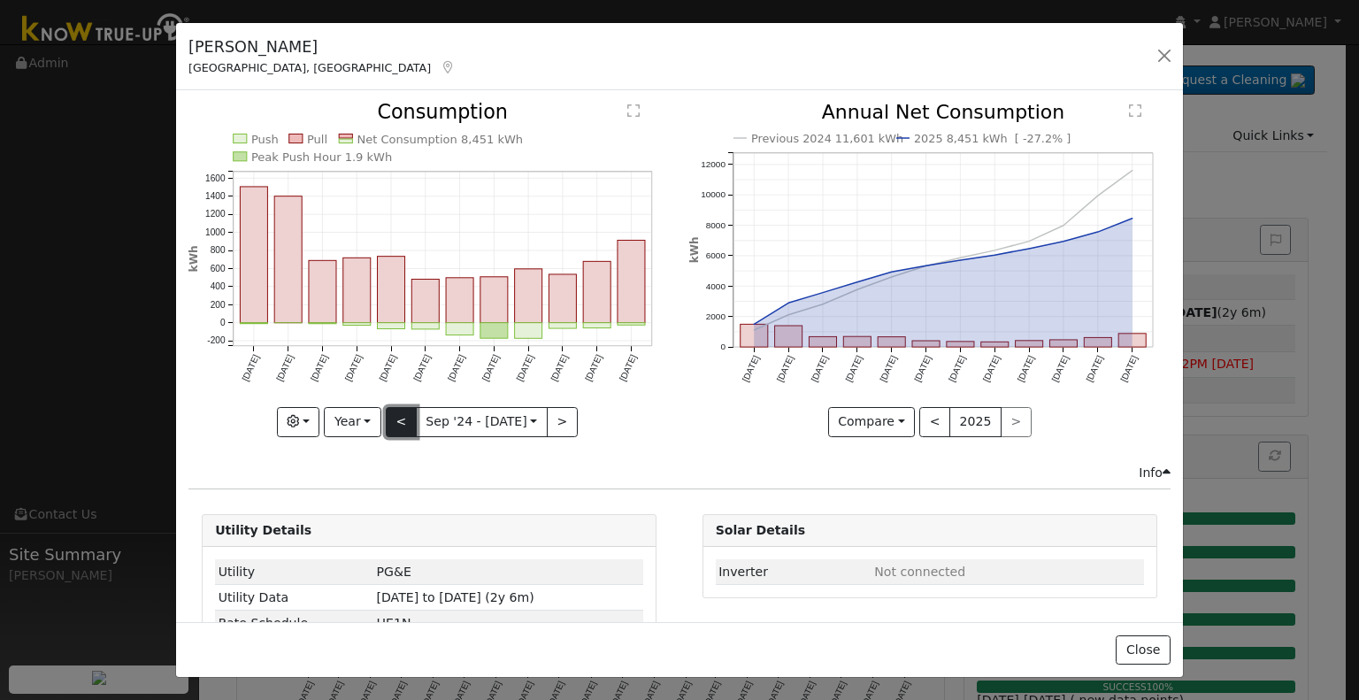
click at [403, 412] on button "<" at bounding box center [401, 422] width 31 height 30
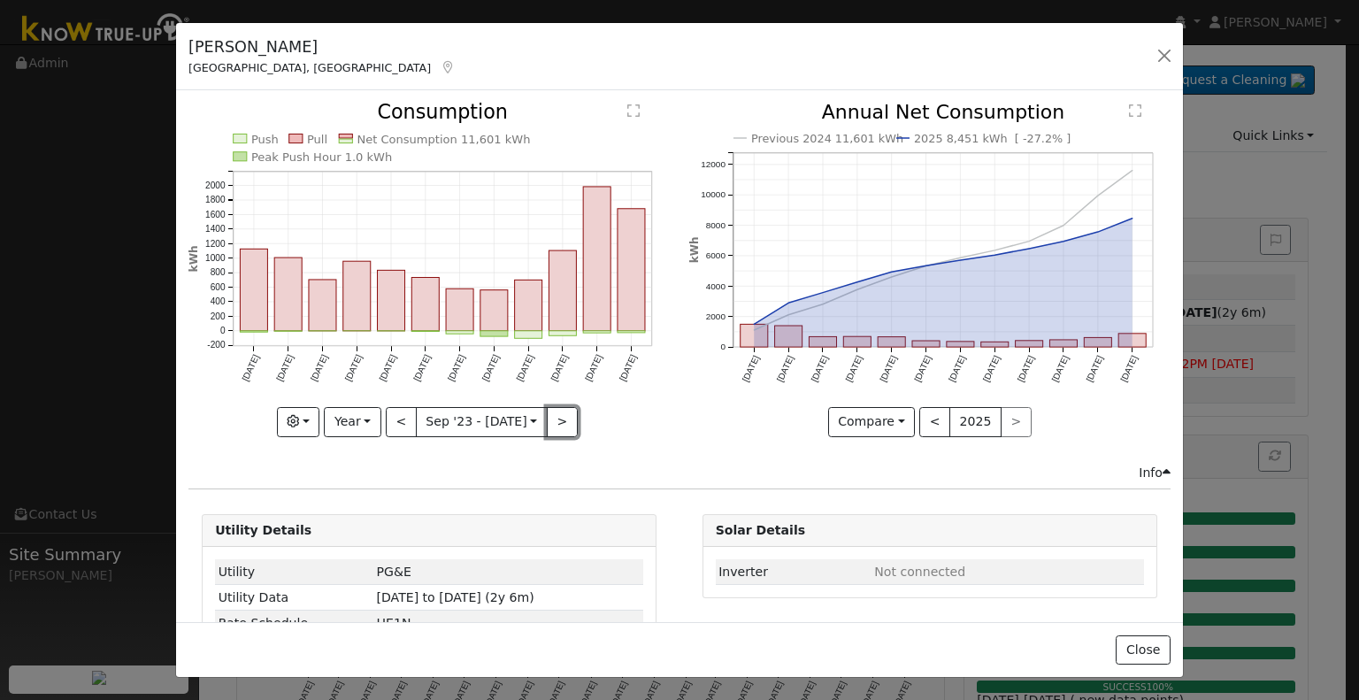
click at [554, 415] on button ">" at bounding box center [562, 422] width 31 height 30
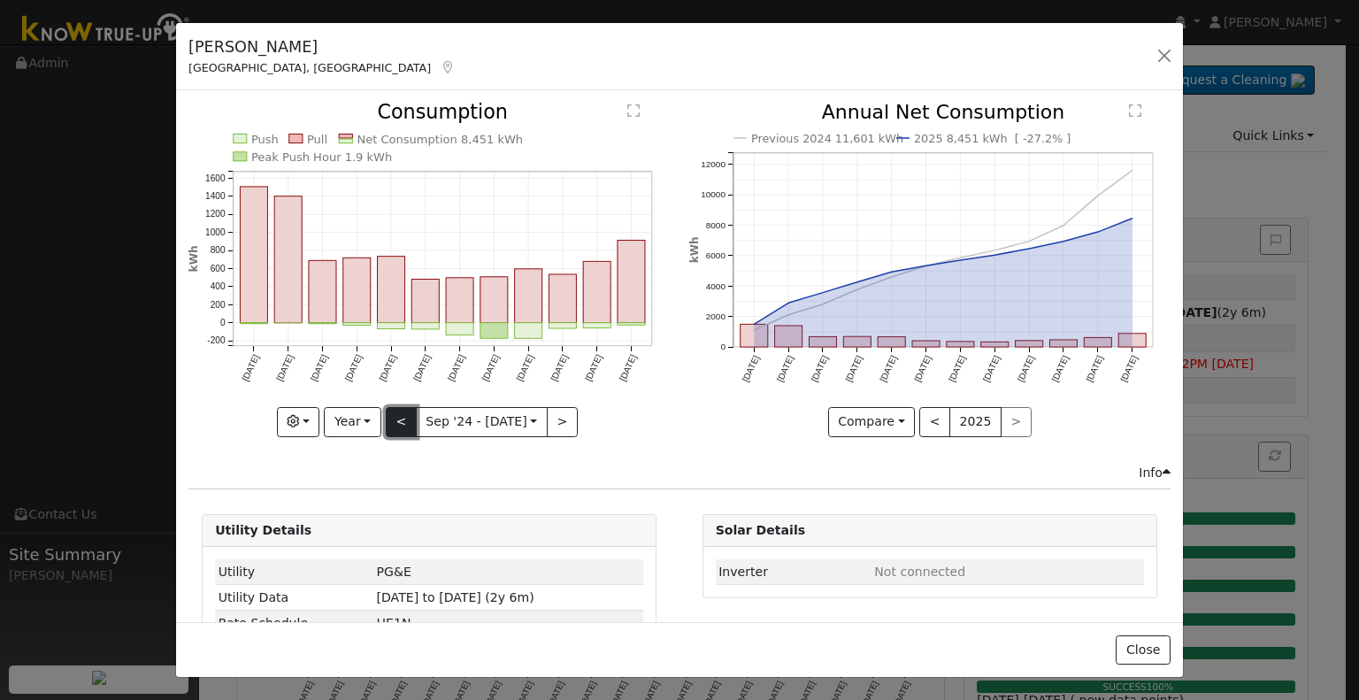
click at [397, 410] on button "<" at bounding box center [401, 422] width 31 height 30
type input "[DATE]"
